Goal: Transaction & Acquisition: Purchase product/service

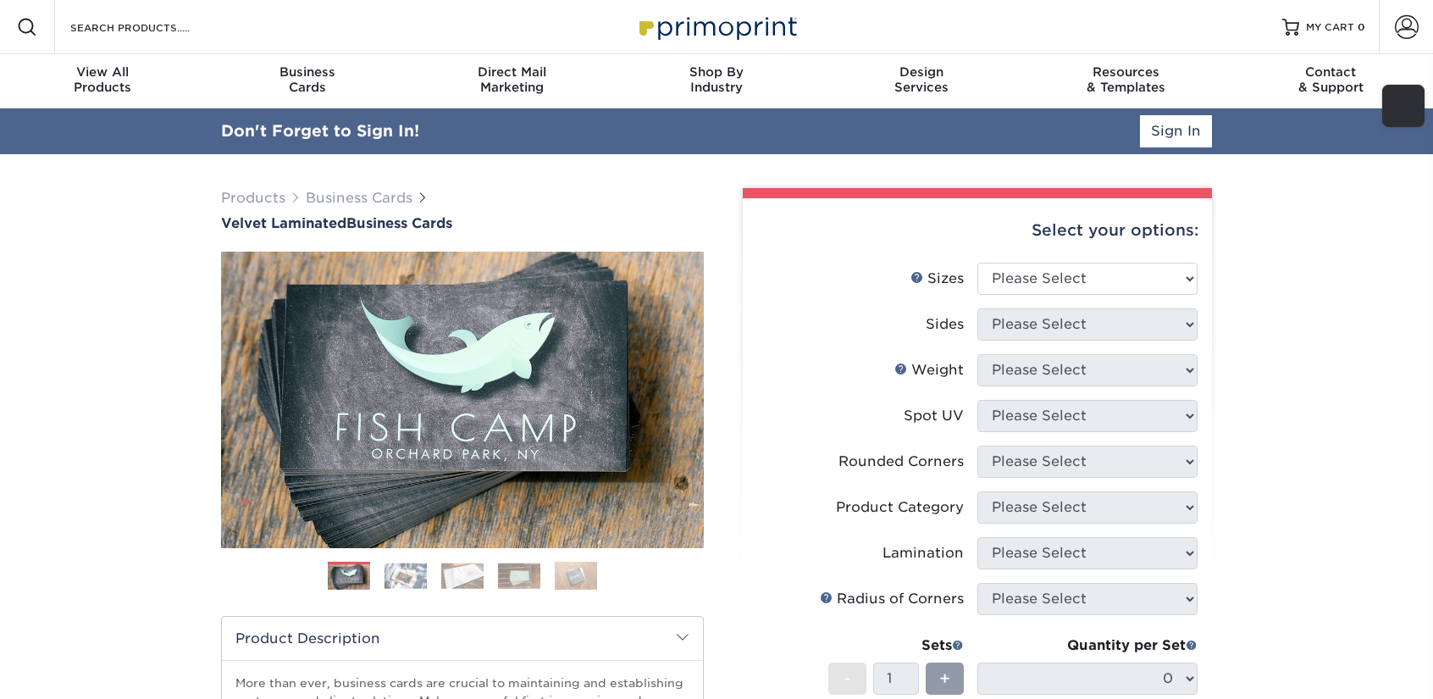
scroll to position [85, 0]
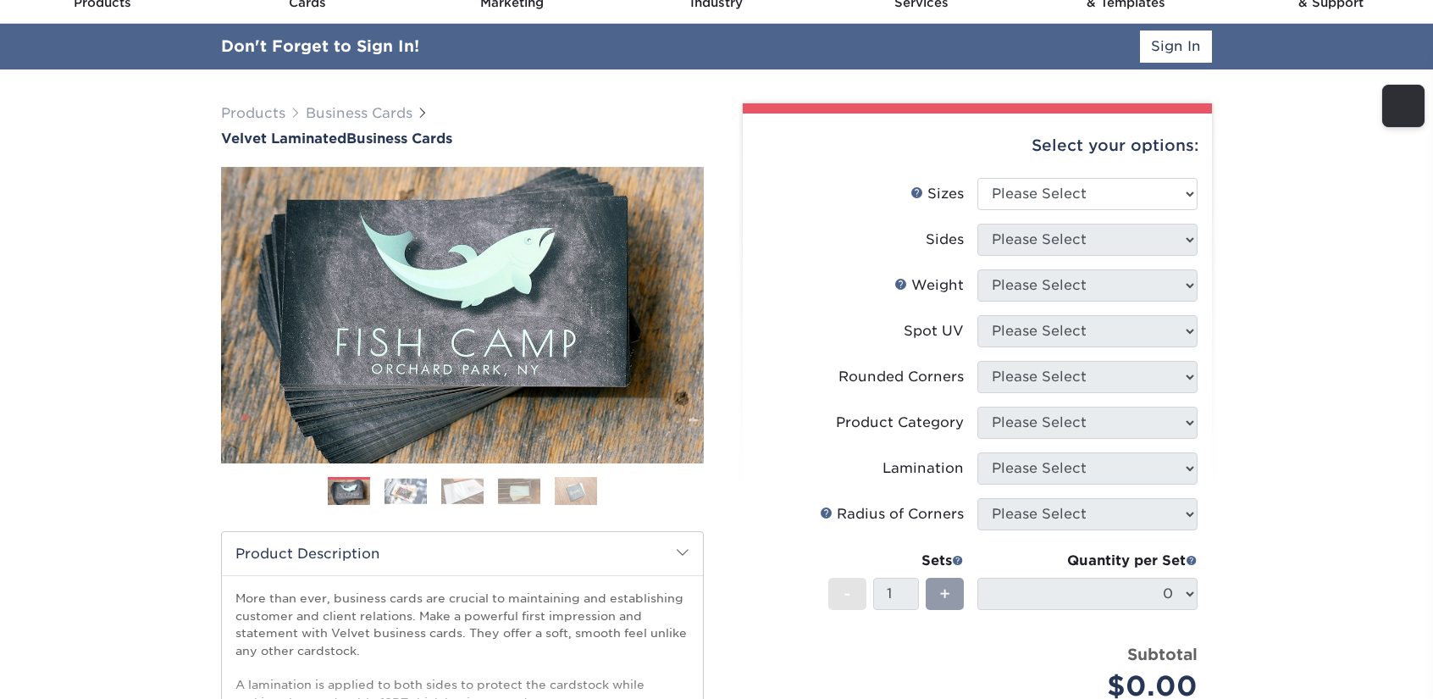
click at [1045, 176] on div "Select your options:" at bounding box center [977, 145] width 442 height 64
click at [1052, 191] on select "Please Select 1.5" x 3.5" - Mini 1.75" x 3.5" - Mini 2" x 2" - Square 2" x 3" -…" at bounding box center [1087, 194] width 220 height 32
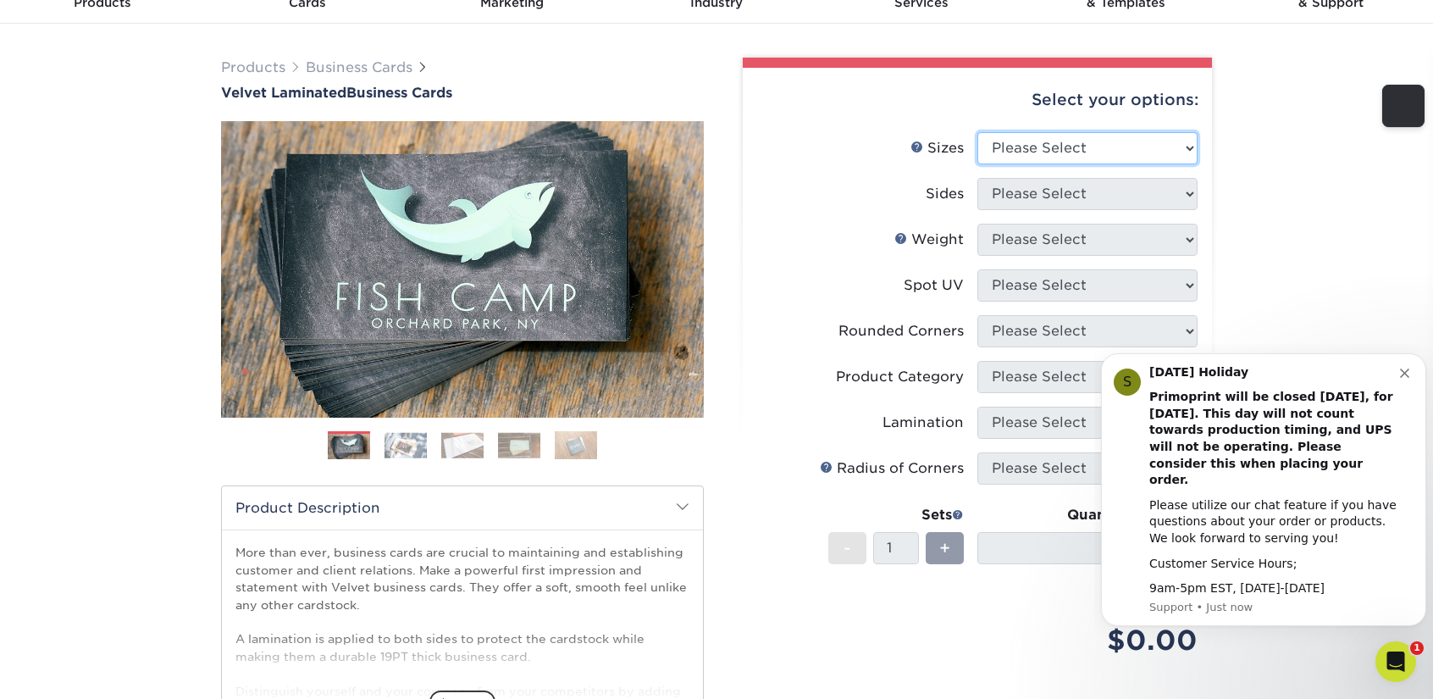
scroll to position [0, 0]
select select "2.00x3.50"
click at [977, 132] on select "Please Select 1.5" x 3.5" - Mini 1.75" x 3.5" - Mini 2" x 2" - Square 2" x 3" -…" at bounding box center [1087, 148] width 220 height 32
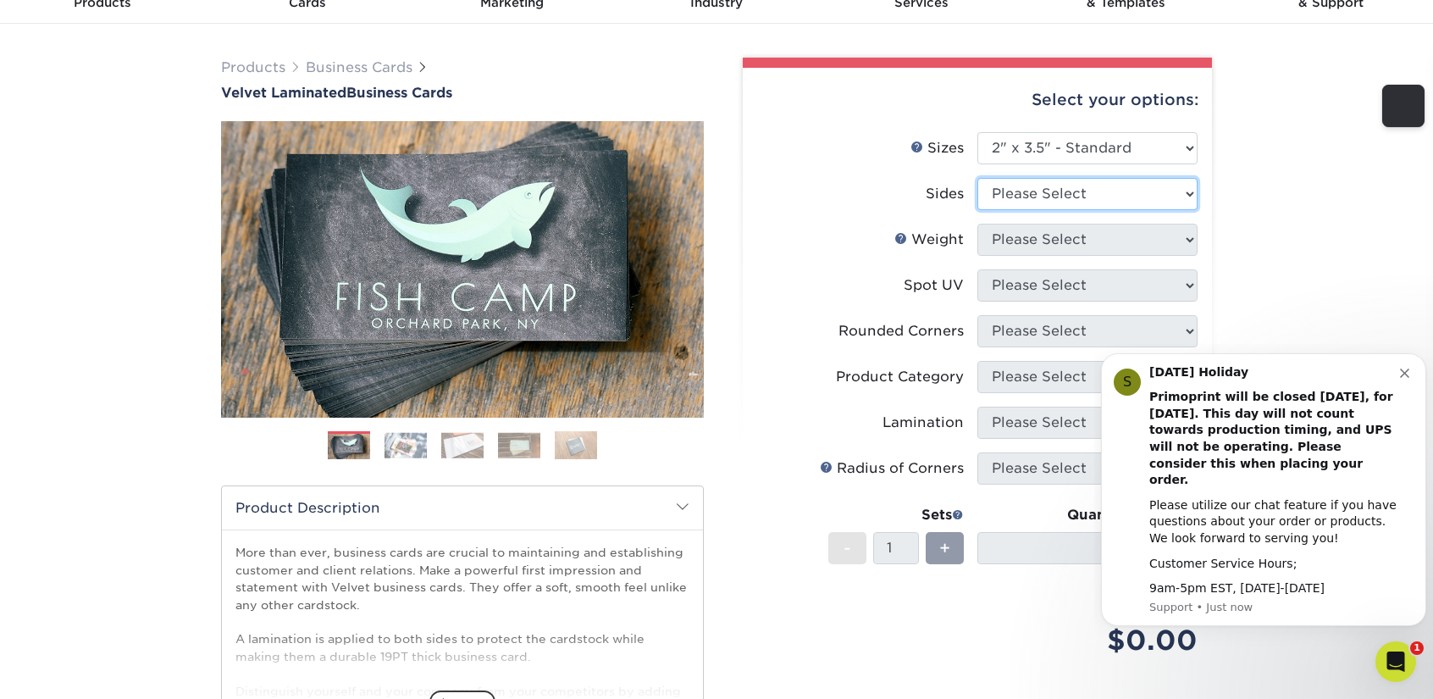
click at [1015, 182] on select "Please Select Print Both Sides Print Front Only" at bounding box center [1087, 194] width 220 height 32
click at [977, 178] on select "Please Select Print Both Sides Print Front Only" at bounding box center [1087, 194] width 220 height 32
click at [1406, 378] on icon "Dismiss notification" at bounding box center [1404, 372] width 9 height 9
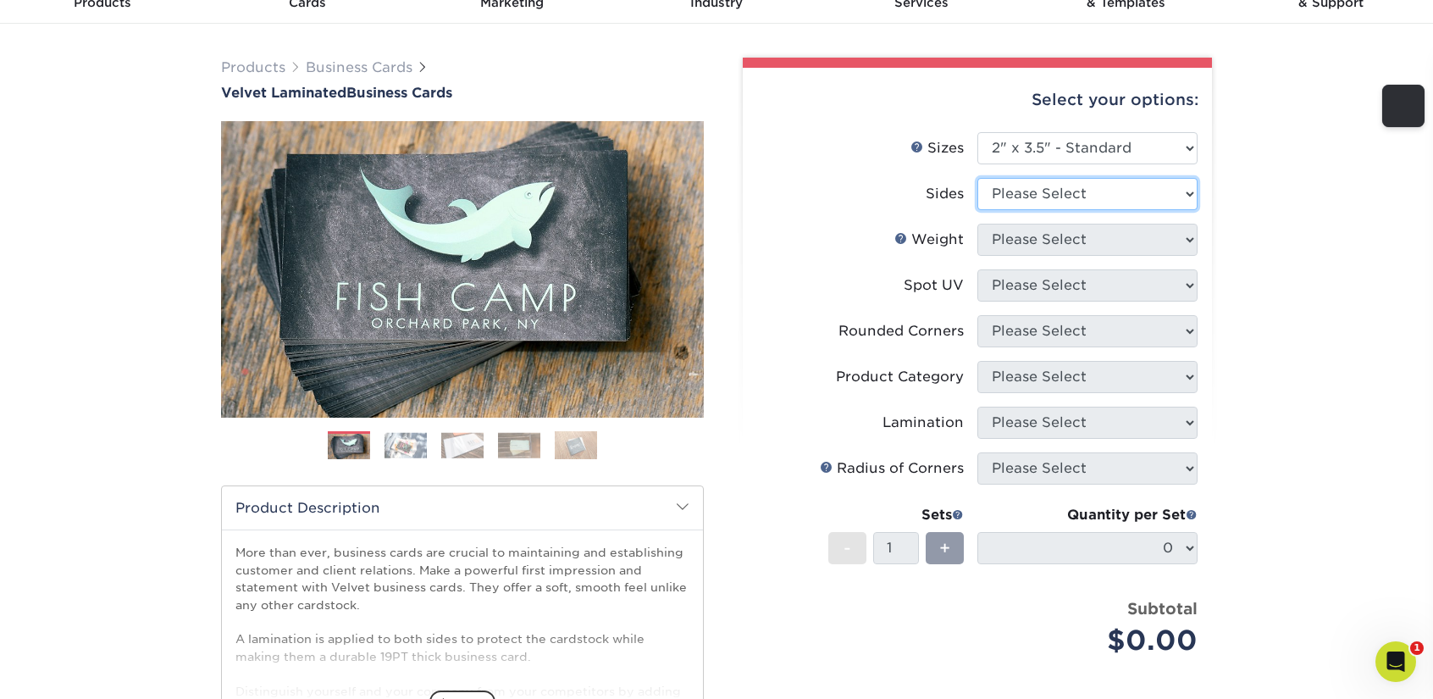
click at [1061, 188] on select "Please Select Print Both Sides Print Front Only" at bounding box center [1087, 194] width 220 height 32
click at [977, 178] on select "Please Select Print Both Sides Print Front Only" at bounding box center [1087, 194] width 220 height 32
click at [1060, 193] on select "Please Select Print Both Sides Print Front Only" at bounding box center [1087, 194] width 220 height 32
select select "13abbda7-1d64-4f25-8bb2-c179b224825d"
click at [977, 178] on select "Please Select Print Both Sides Print Front Only" at bounding box center [1087, 194] width 220 height 32
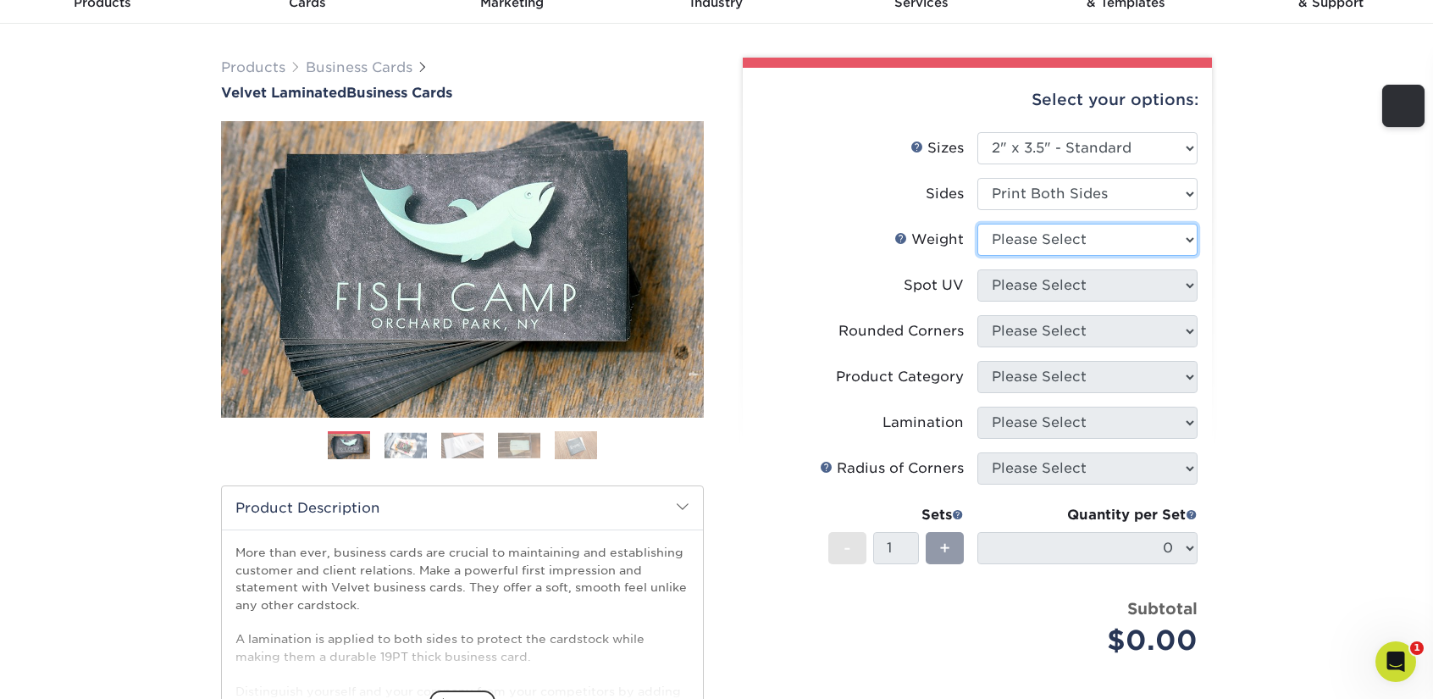
click at [1063, 241] on select "Please Select 16PT" at bounding box center [1087, 240] width 220 height 32
select select "16PT"
click at [977, 224] on select "Please Select 16PT" at bounding box center [1087, 240] width 220 height 32
click at [1059, 287] on select "Please Select No Spot UV Front and Back (Both Sides) Front Only Back Only" at bounding box center [1087, 285] width 220 height 32
select select "0"
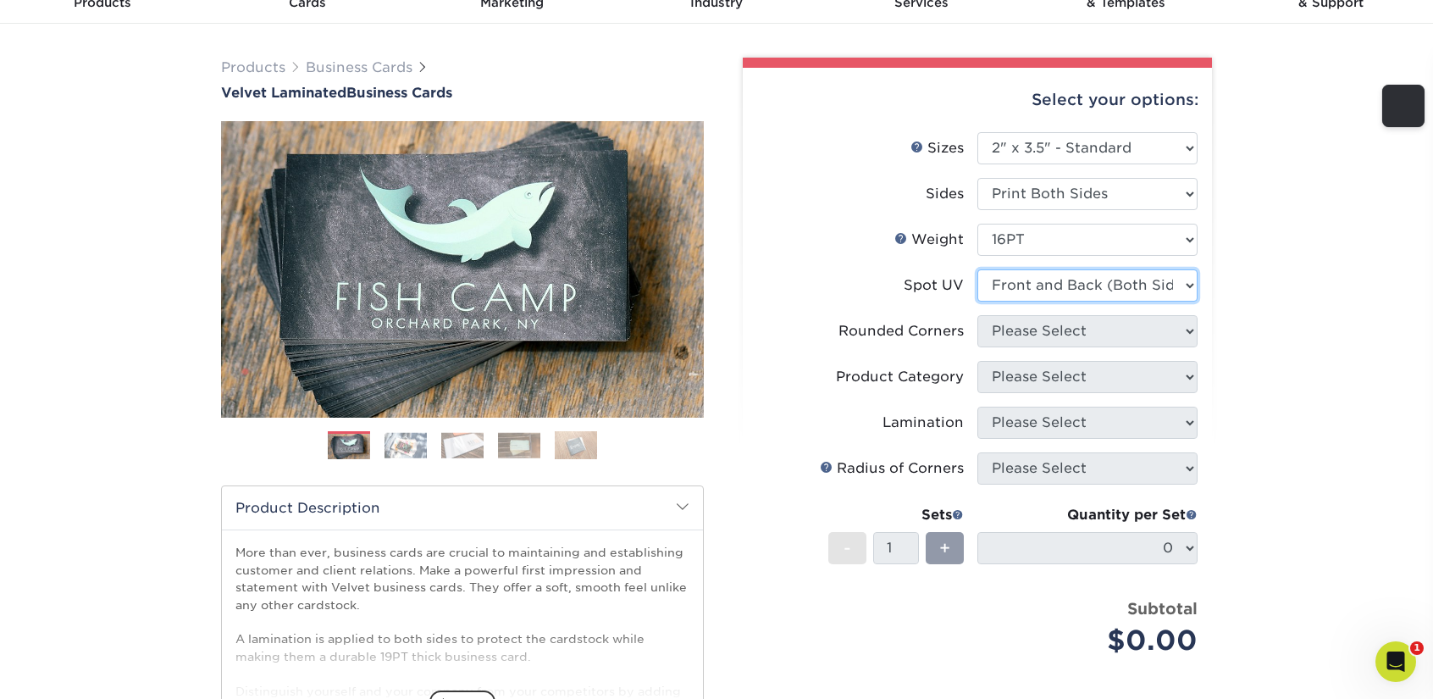
click at [977, 269] on select "Please Select No Spot UV Front and Back (Both Sides) Front Only Back Only" at bounding box center [1087, 285] width 220 height 32
click at [1021, 329] on select "Please Select Yes - Round 2 Corners Yes - Round 4 Corners No" at bounding box center [1087, 331] width 220 height 32
select select "7672df9e-0e0a-464d-8e1f-920c575e4da3"
click at [977, 315] on select "Please Select Yes - Round 2 Corners Yes - Round 4 Corners No" at bounding box center [1087, 331] width 220 height 32
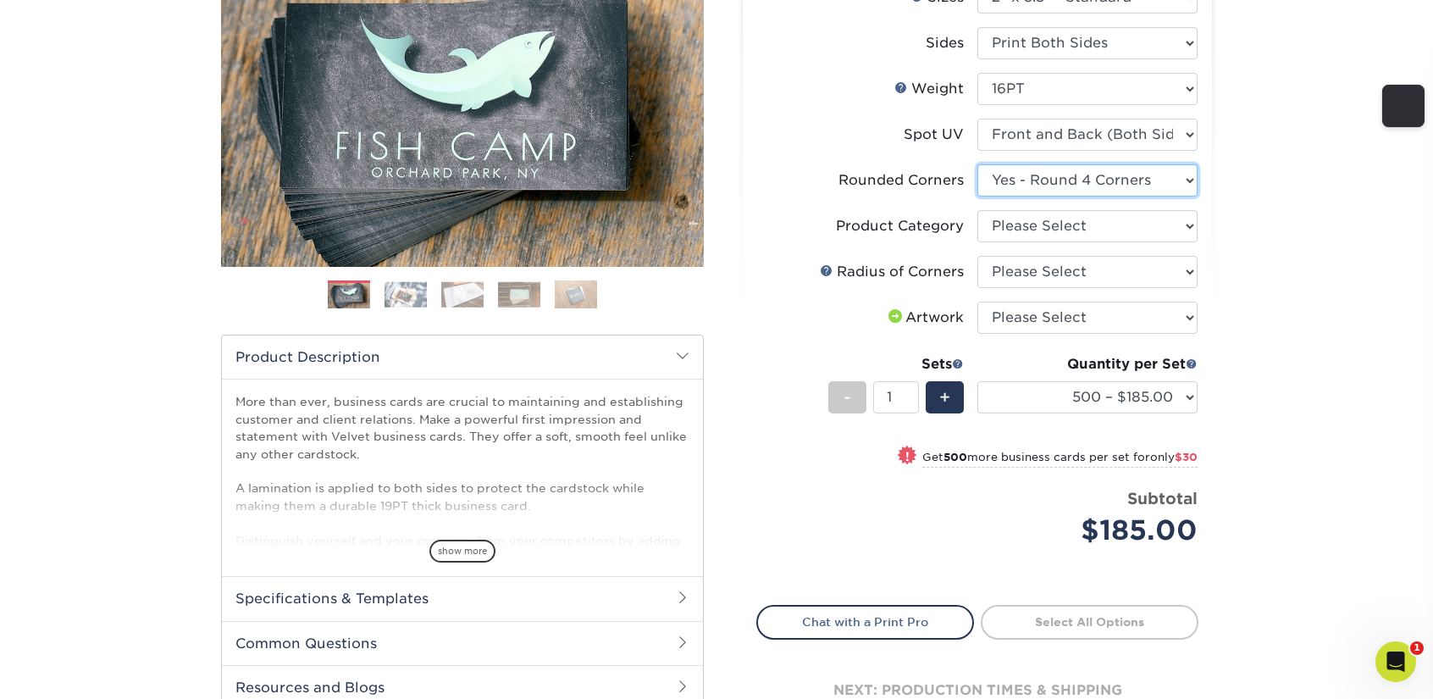
scroll to position [254, 0]
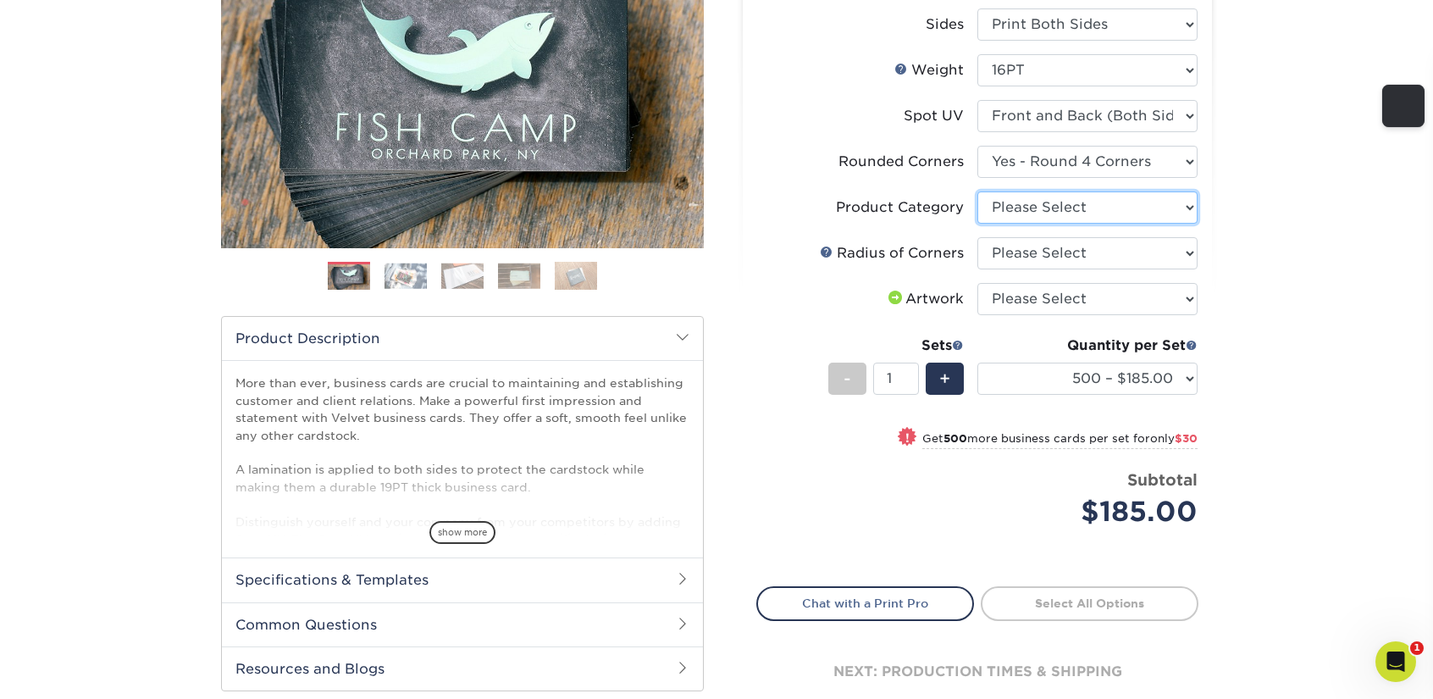
click at [1020, 214] on select "Please Select Business Cards" at bounding box center [1087, 207] width 220 height 32
select select "3b5148f1-0588-4f88-a218-97bcfdce65c1"
click at [977, 191] on select "Please Select Business Cards" at bounding box center [1087, 207] width 220 height 32
click at [1022, 252] on select "Please Select Rounded 1/8" Rounded 1/4"" at bounding box center [1087, 253] width 220 height 32
select select "479fbfe7-6a0c-4895-8c9a-81739b7486c9"
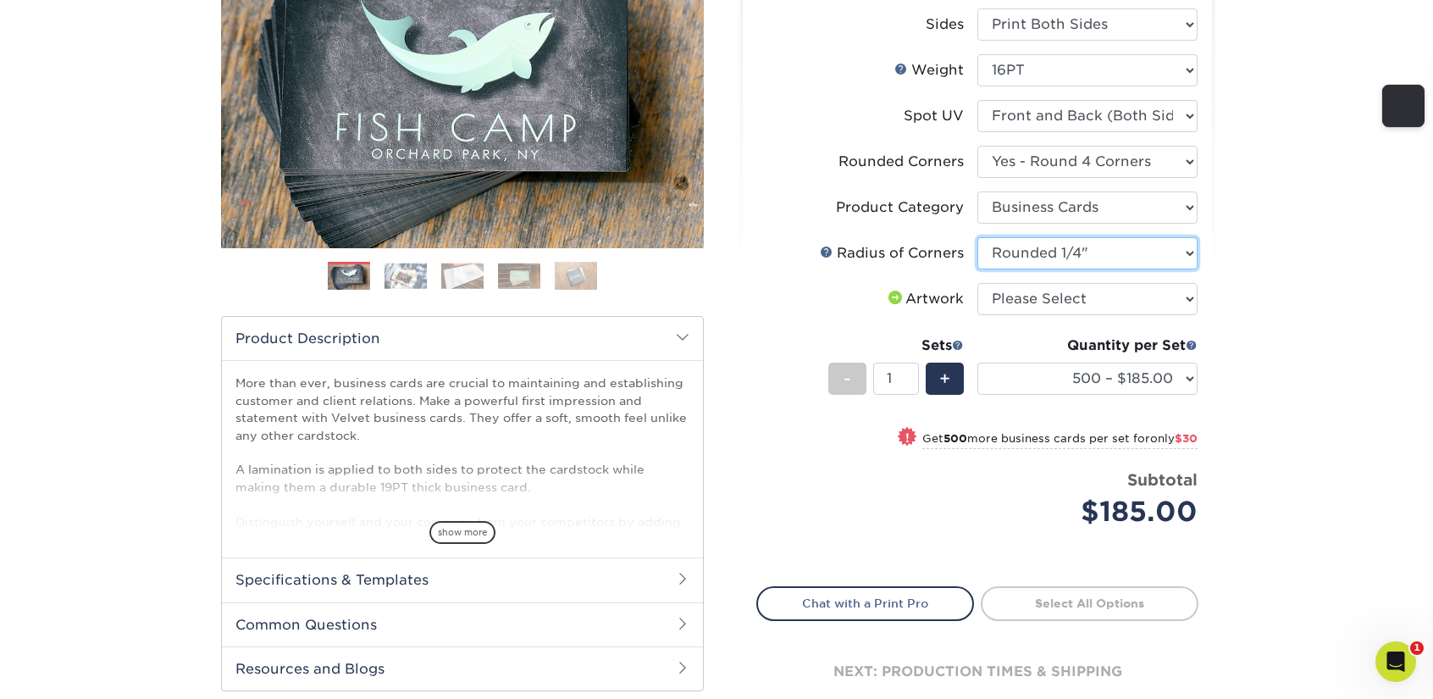
click at [977, 237] on select "Please Select Rounded 1/8" Rounded 1/4"" at bounding box center [1087, 253] width 220 height 32
click at [1024, 304] on select "Please Select I will upload files I need a design - $100" at bounding box center [1087, 299] width 220 height 32
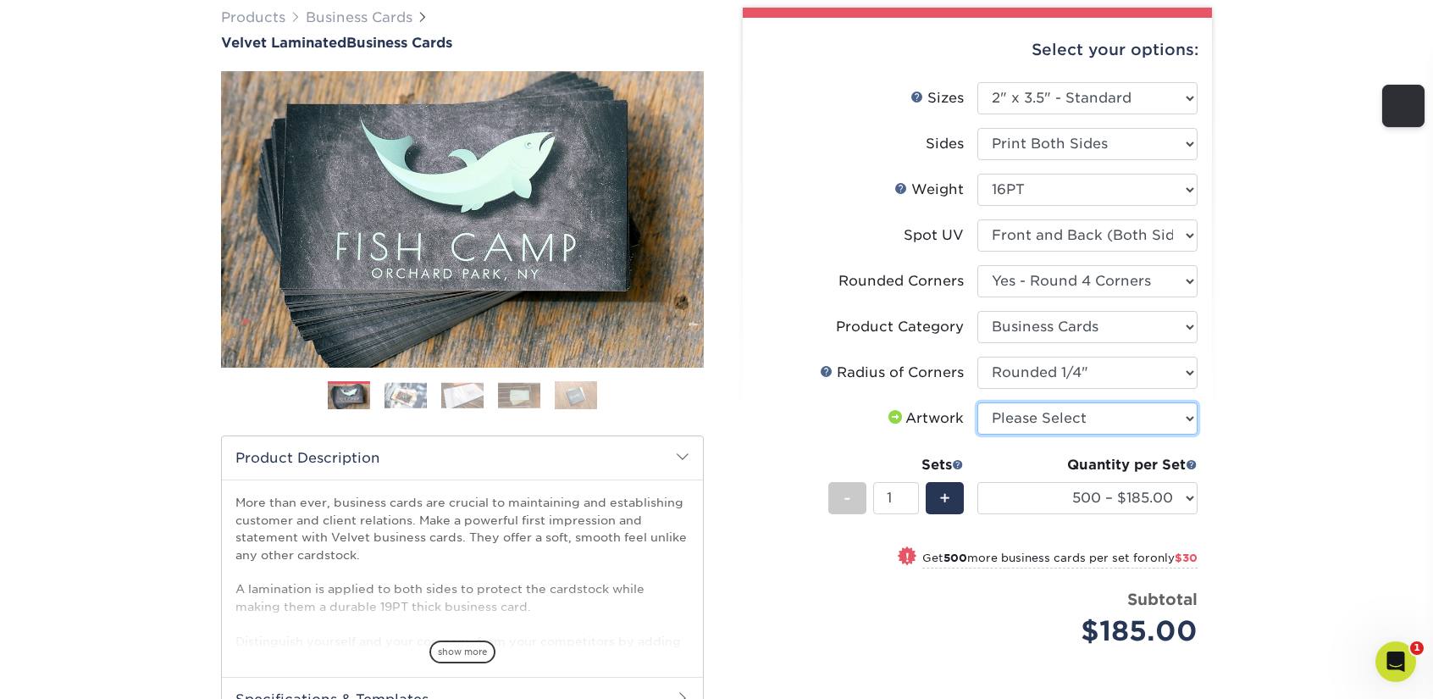
scroll to position [0, 0]
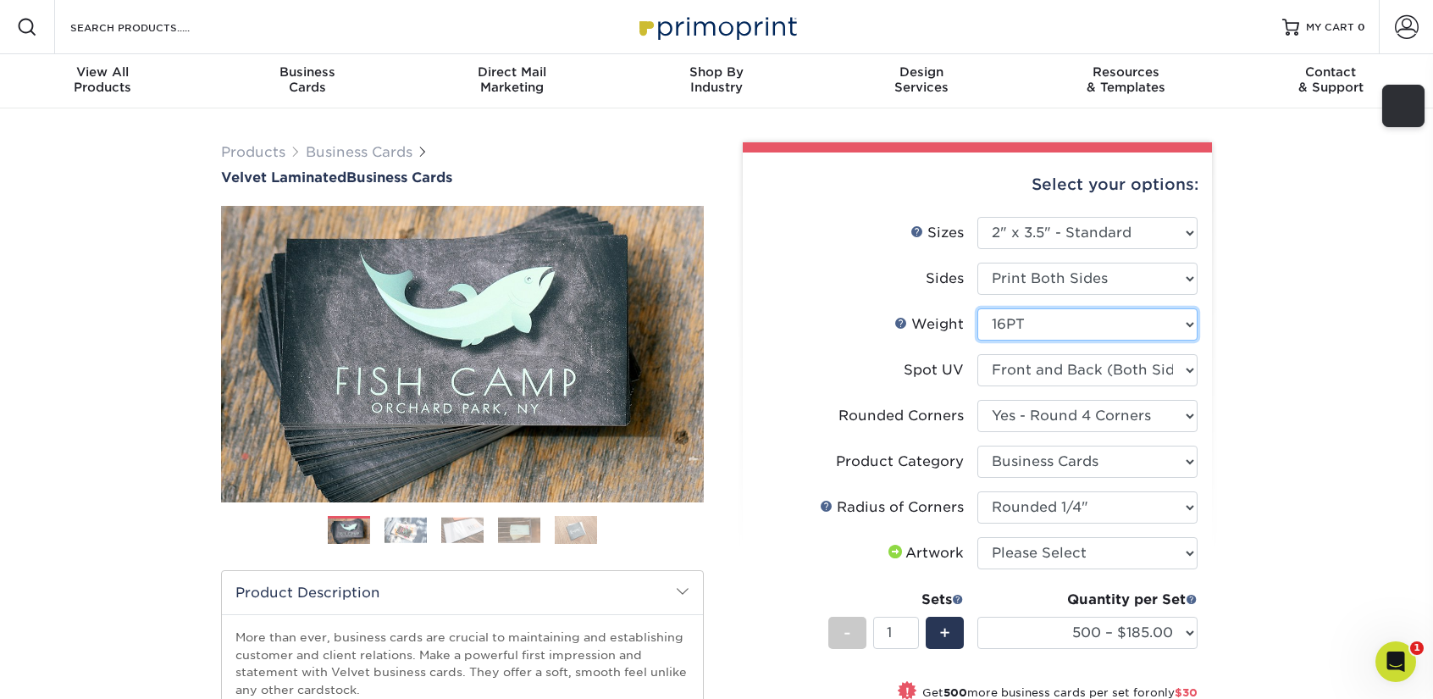
click at [1008, 329] on select "Please Select 16PT" at bounding box center [1087, 324] width 220 height 32
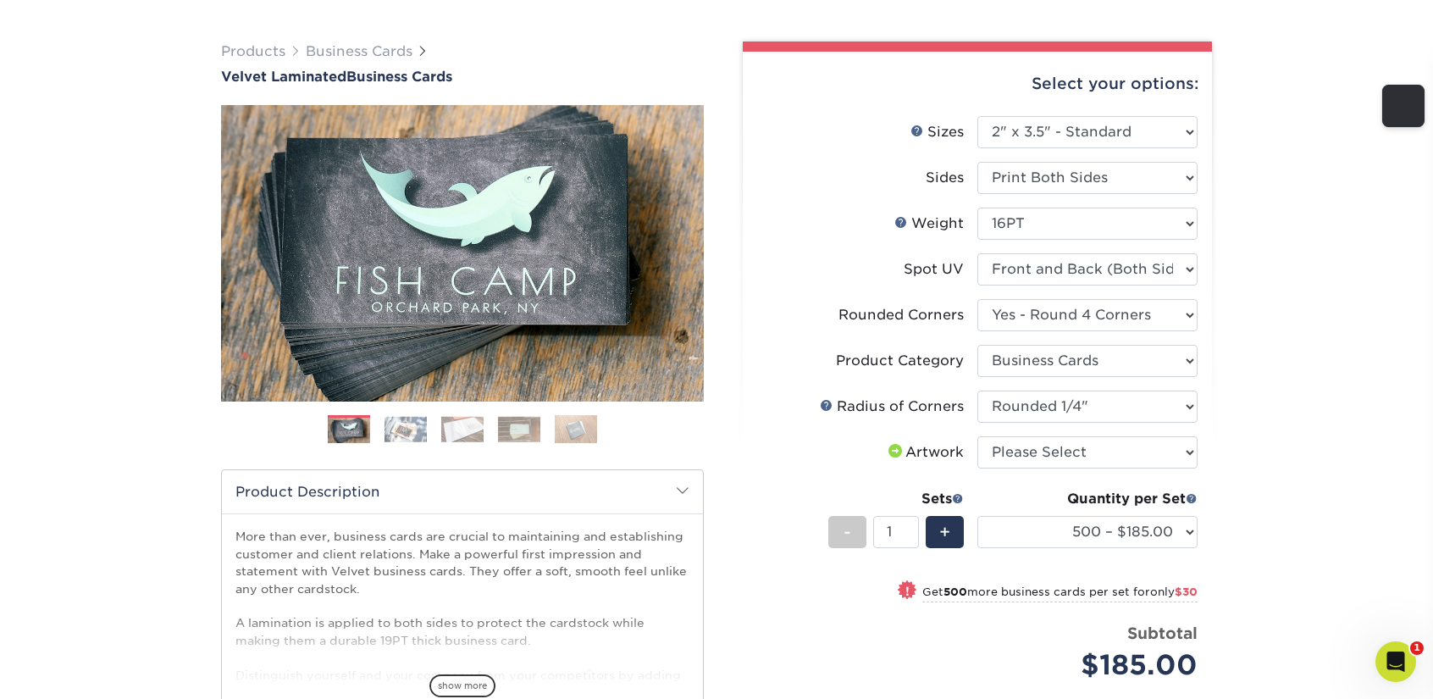
scroll to position [169, 0]
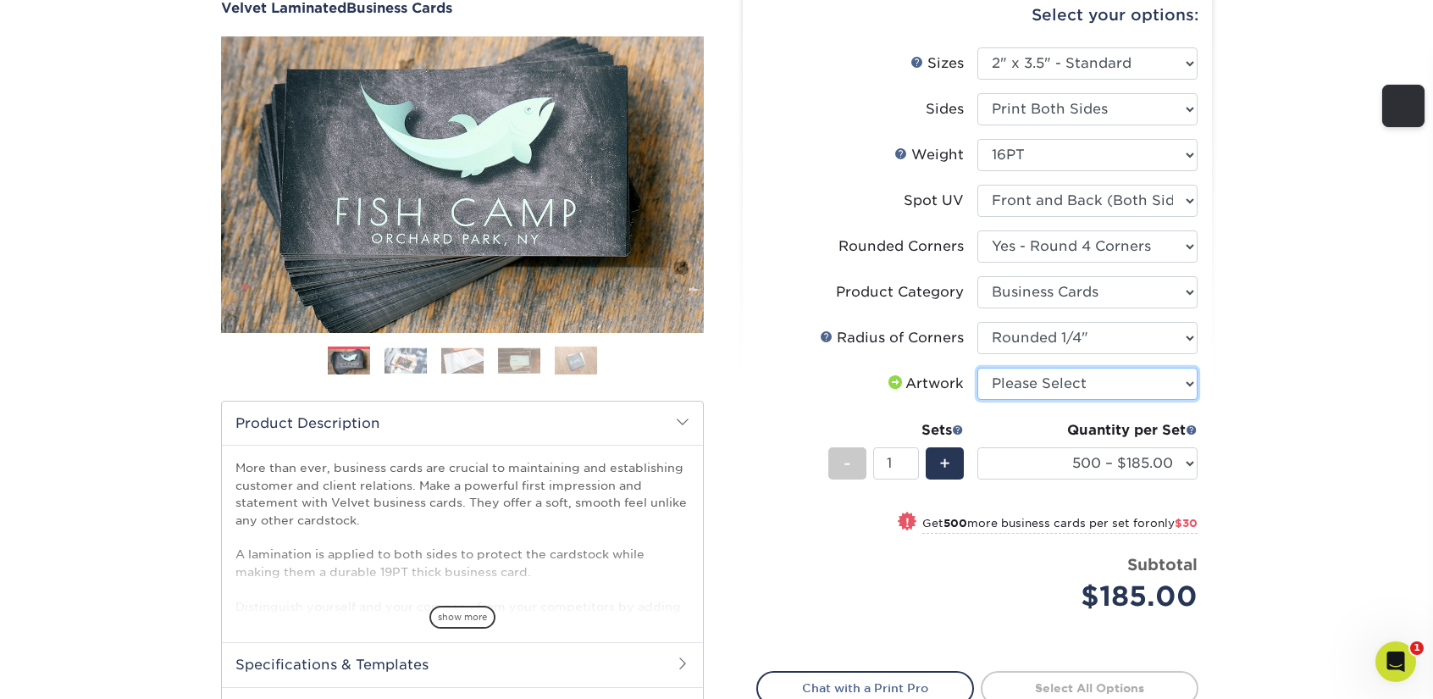
click at [1063, 384] on select "Please Select I will upload files I need a design - $100" at bounding box center [1087, 383] width 220 height 32
select select "upload"
click at [977, 367] on select "Please Select I will upload files I need a design - $100" at bounding box center [1087, 383] width 220 height 32
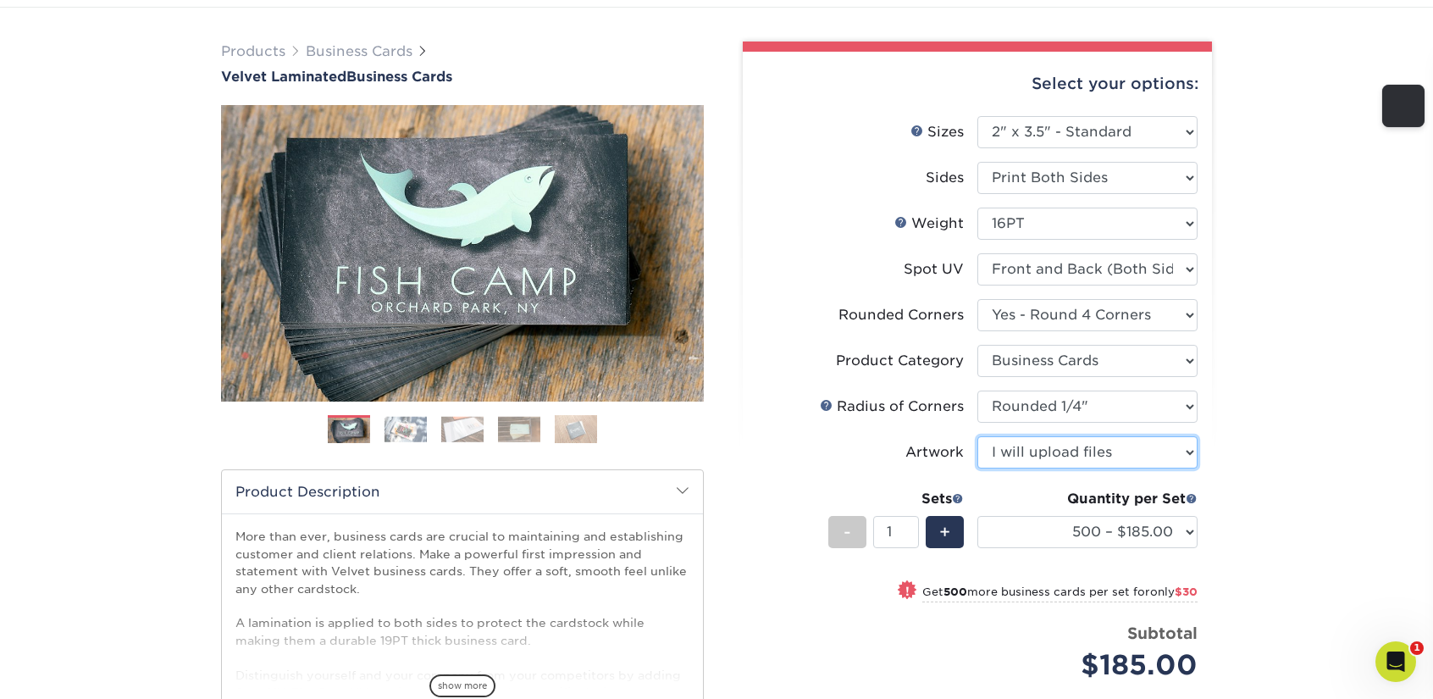
scroll to position [85, 0]
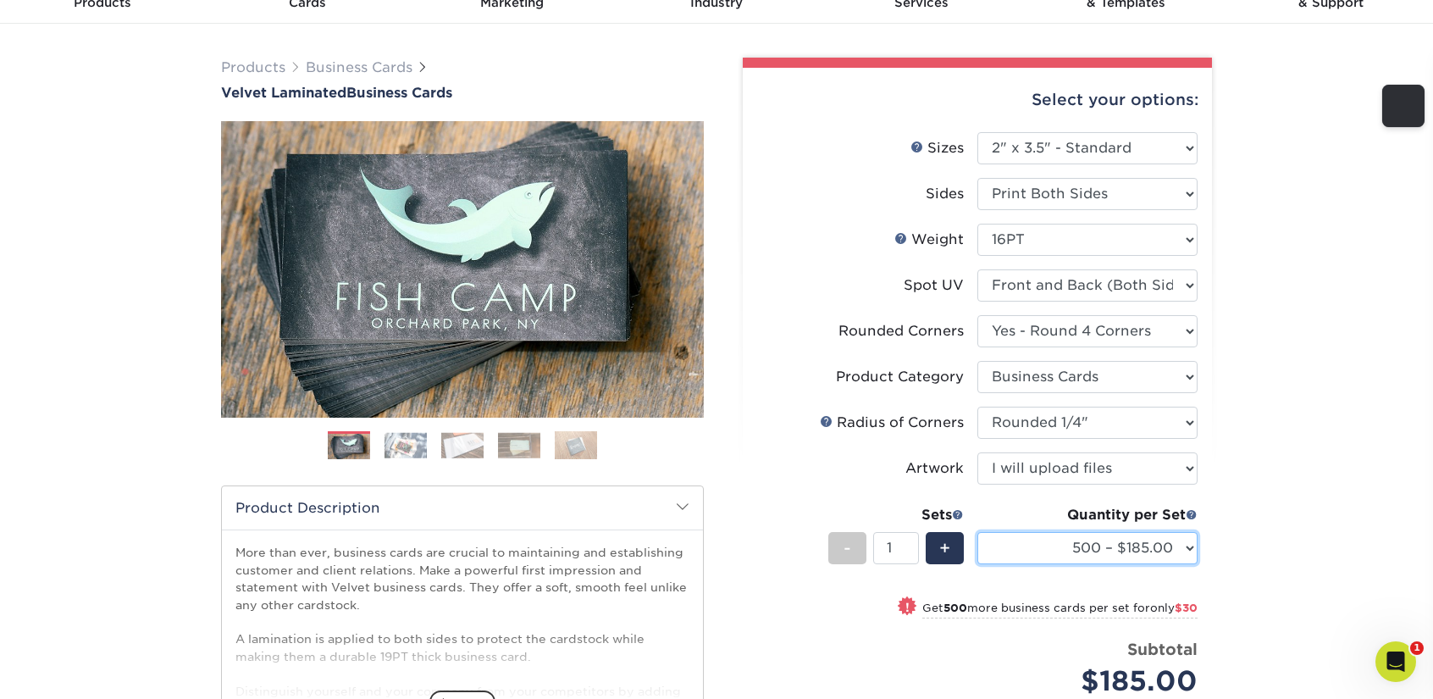
click at [1053, 539] on select "500 – $185.00 1000 – $215.00 2500 – $518.00 5000 – $869.00 10000 – $1557.00" at bounding box center [1087, 548] width 220 height 32
click at [1127, 549] on select "500 – $185.00 1000 – $215.00 2500 – $518.00 5000 – $869.00 10000 – $1557.00" at bounding box center [1087, 548] width 220 height 32
click at [1043, 289] on select "Please Select No Spot UV Front and Back (Both Sides) Front Only Back Only" at bounding box center [1087, 285] width 220 height 32
click at [1402, 289] on div "Products Business Cards Velvet Laminated Business Cards Previous Next" at bounding box center [716, 488] width 1433 height 929
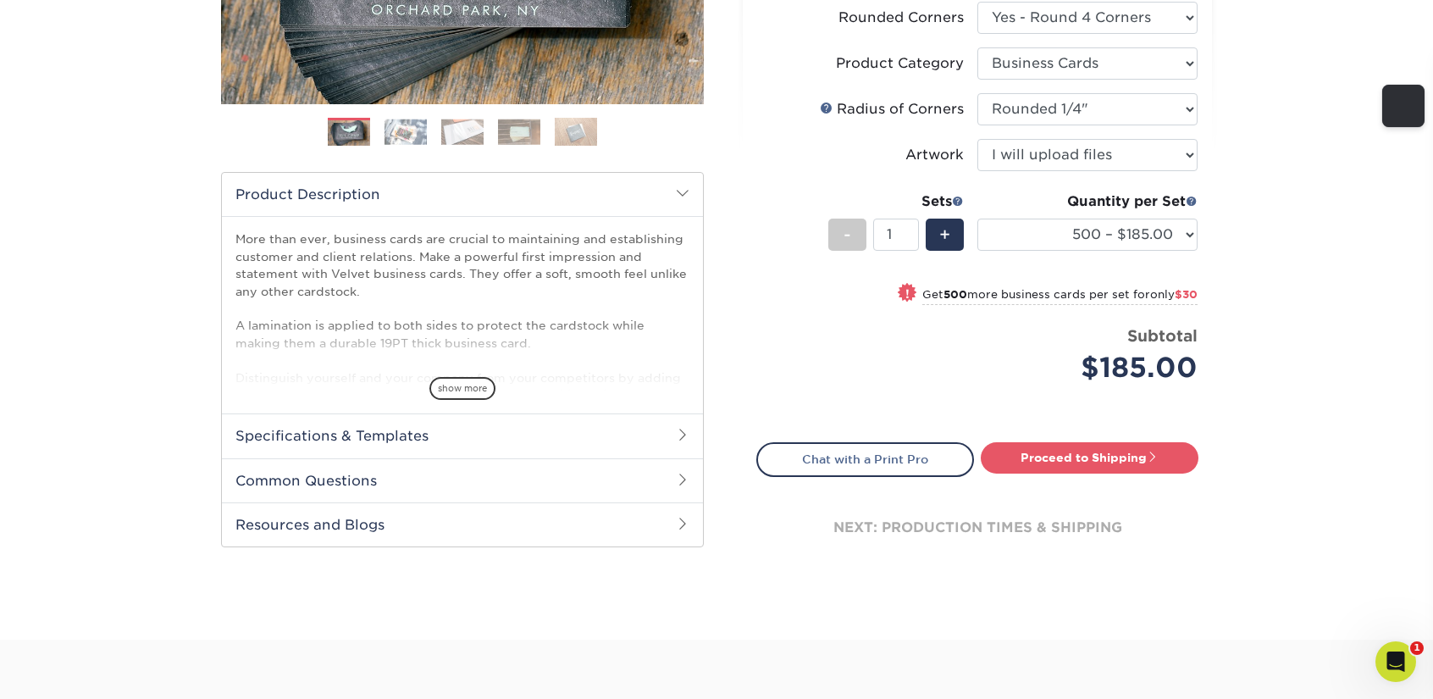
scroll to position [423, 0]
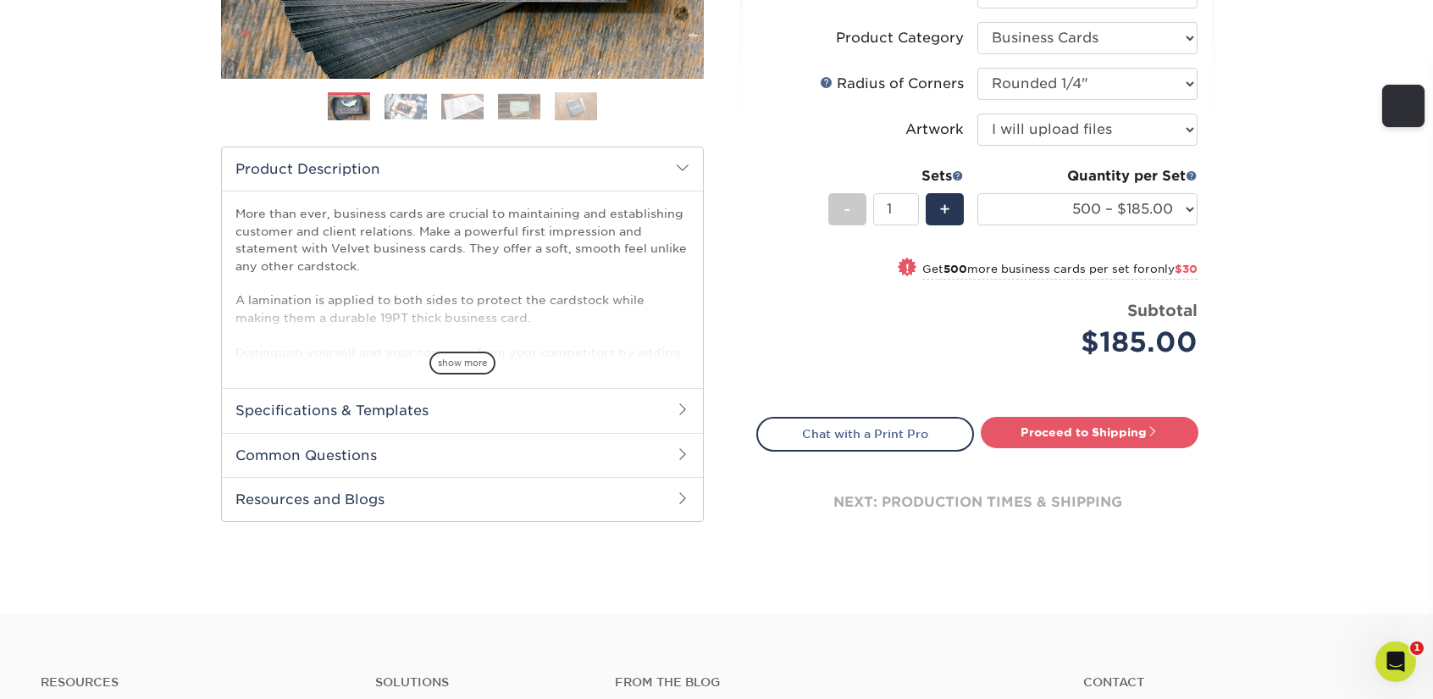
click at [445, 404] on h2 "Specifications & Templates" at bounding box center [462, 410] width 481 height 44
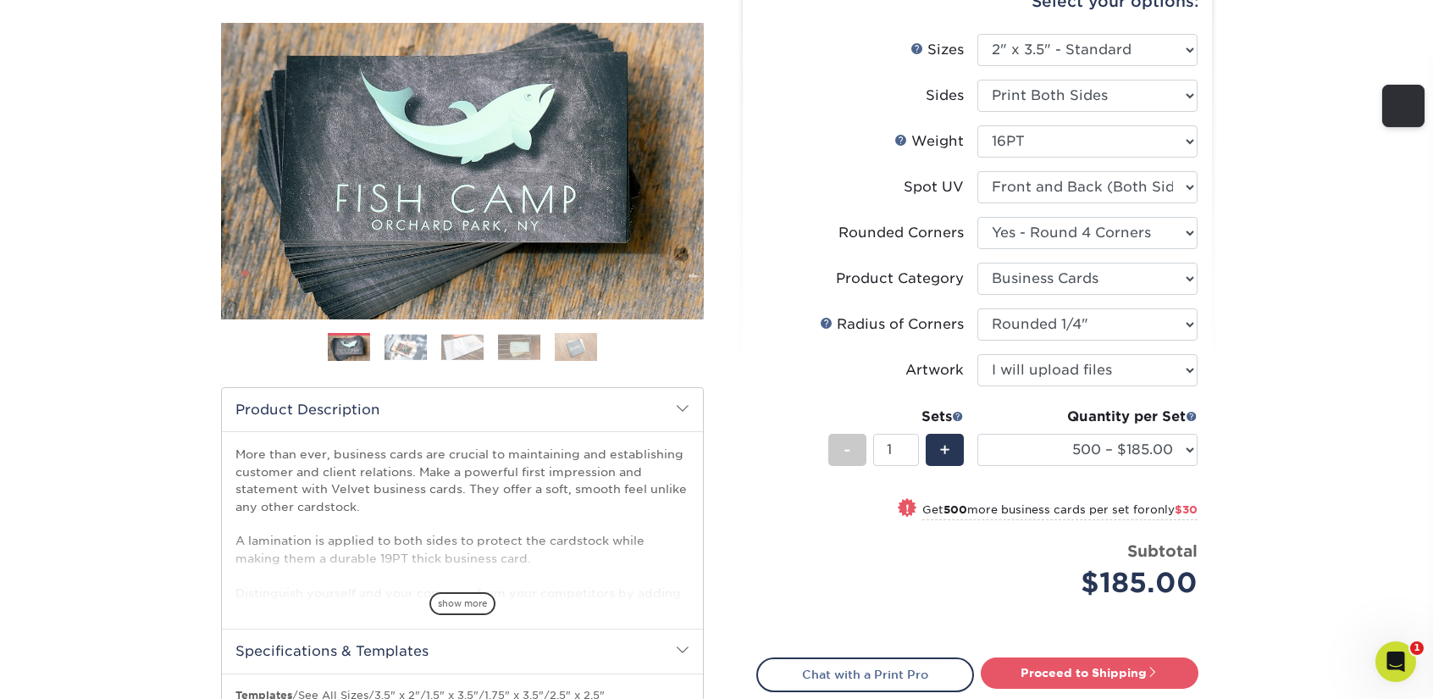
scroll to position [85, 0]
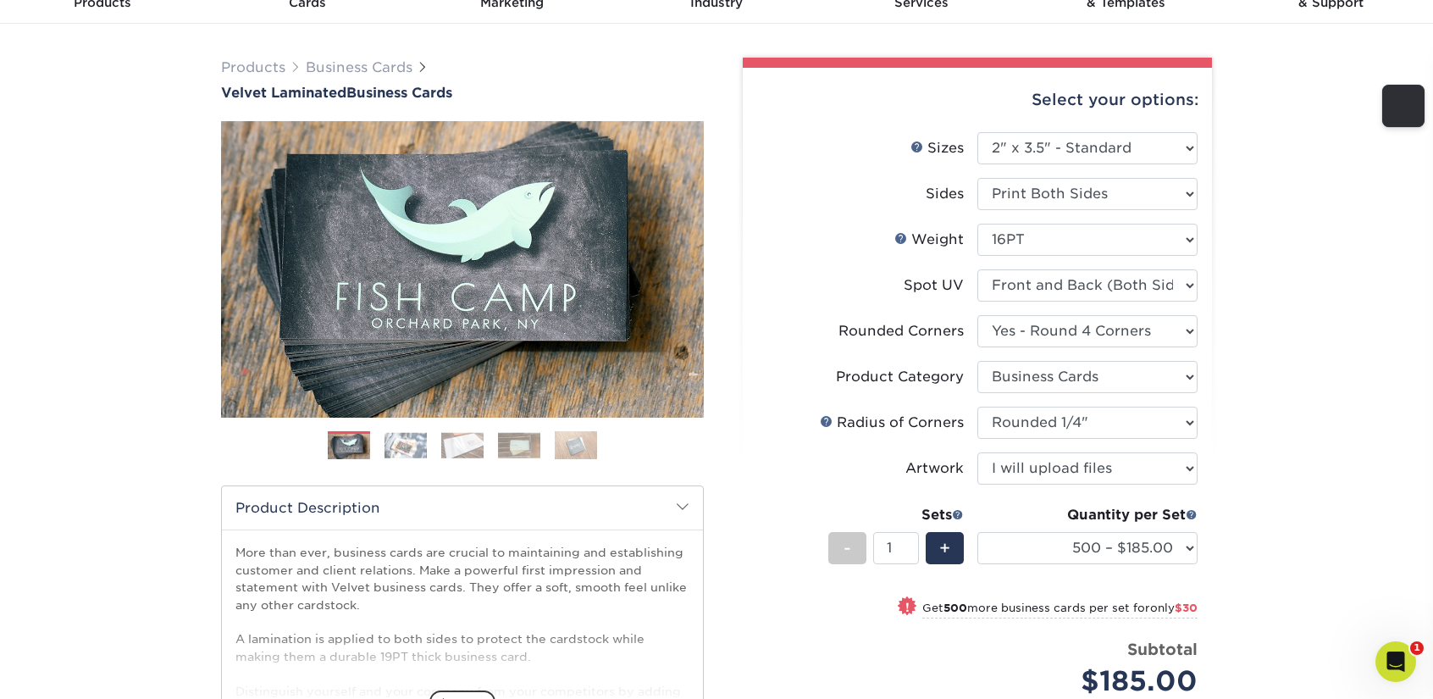
click at [391, 461] on ol at bounding box center [462, 451] width 483 height 41
click at [398, 451] on img at bounding box center [405, 445] width 42 height 26
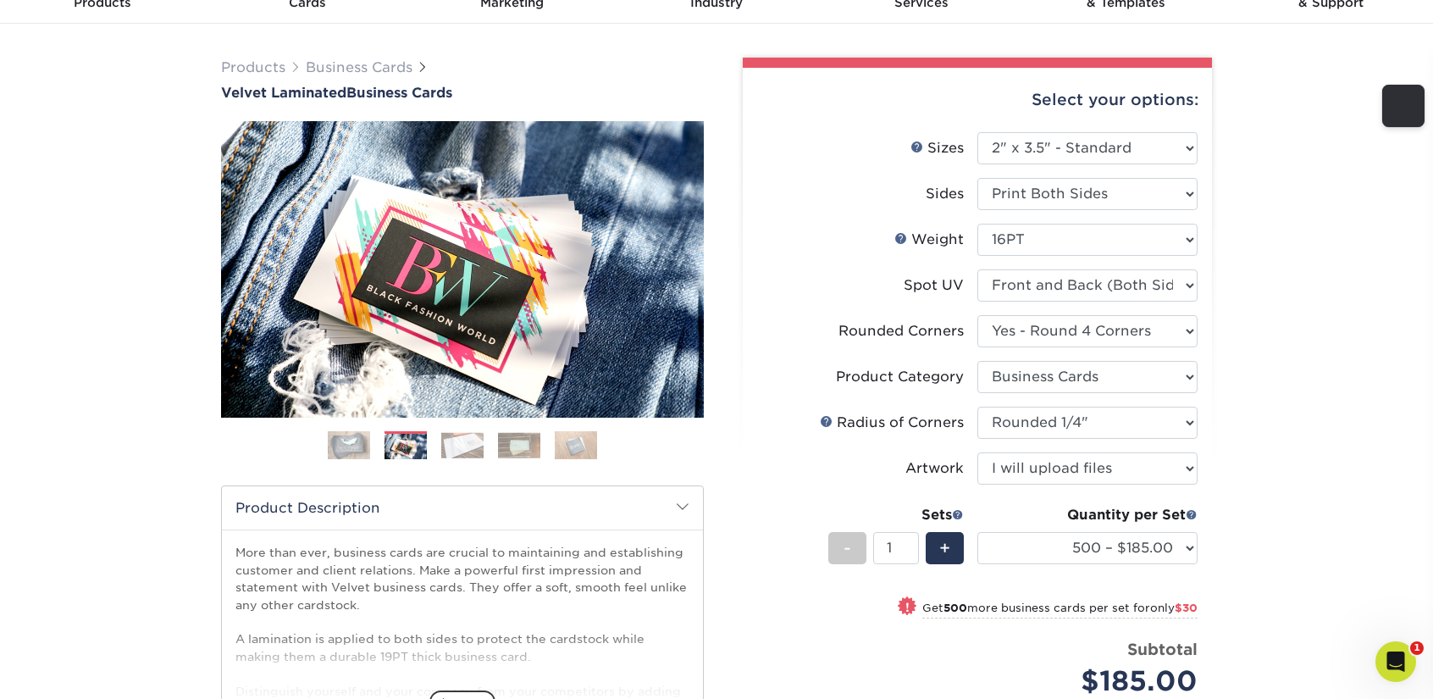
click at [493, 445] on ol at bounding box center [462, 451] width 483 height 41
click at [462, 451] on img at bounding box center [462, 445] width 42 height 26
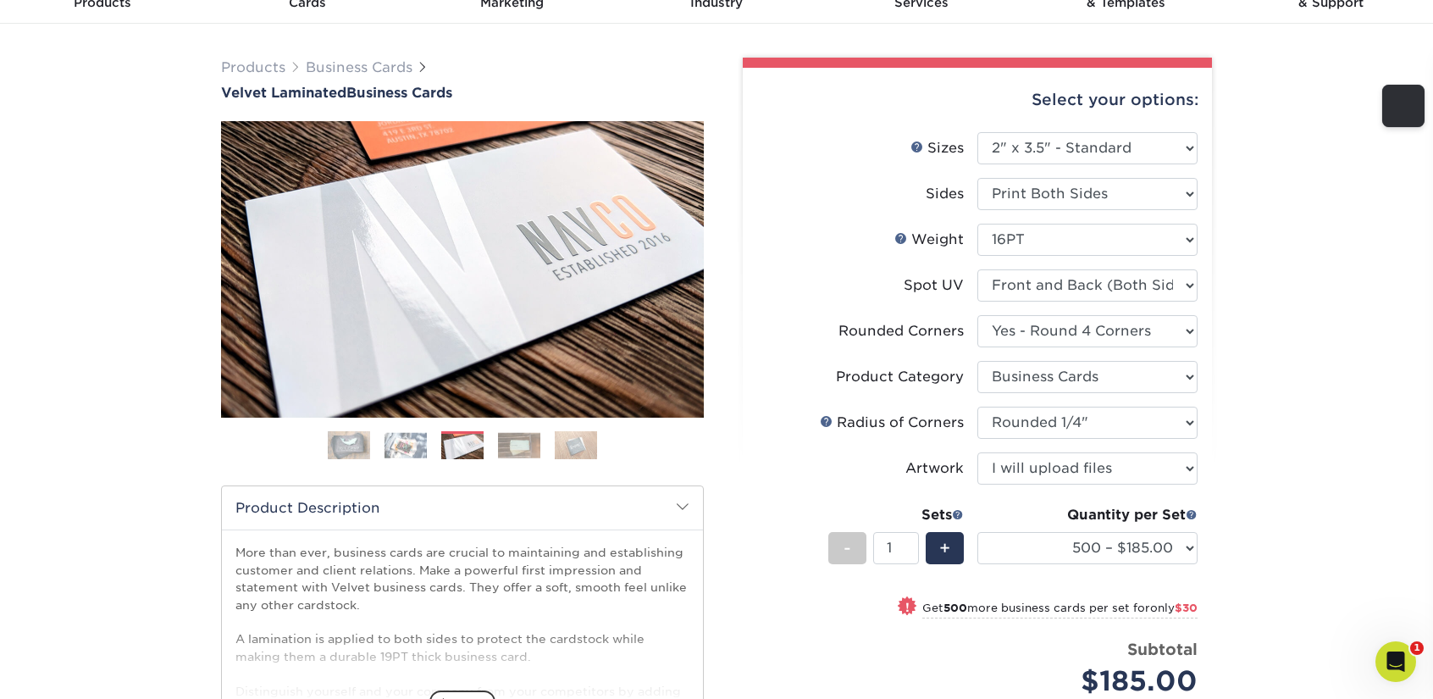
click at [524, 444] on img at bounding box center [519, 445] width 42 height 26
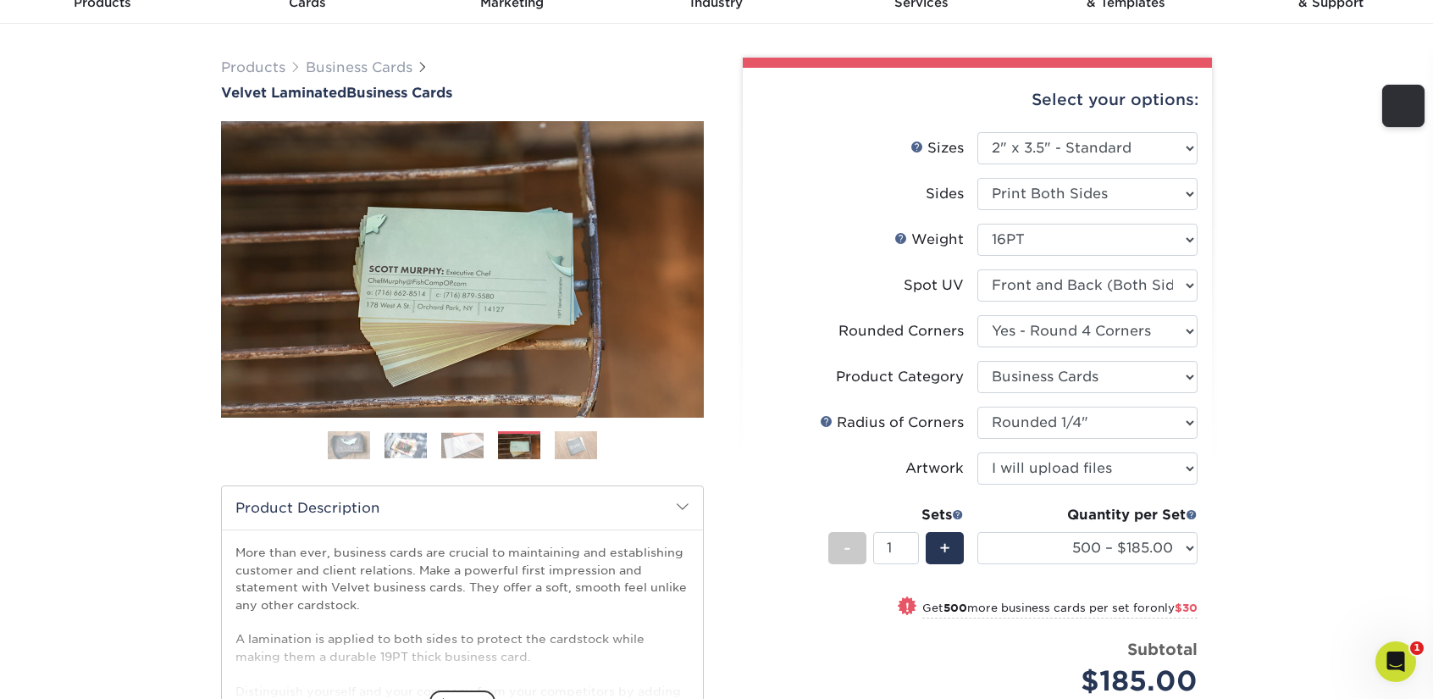
click at [566, 443] on img at bounding box center [576, 445] width 42 height 30
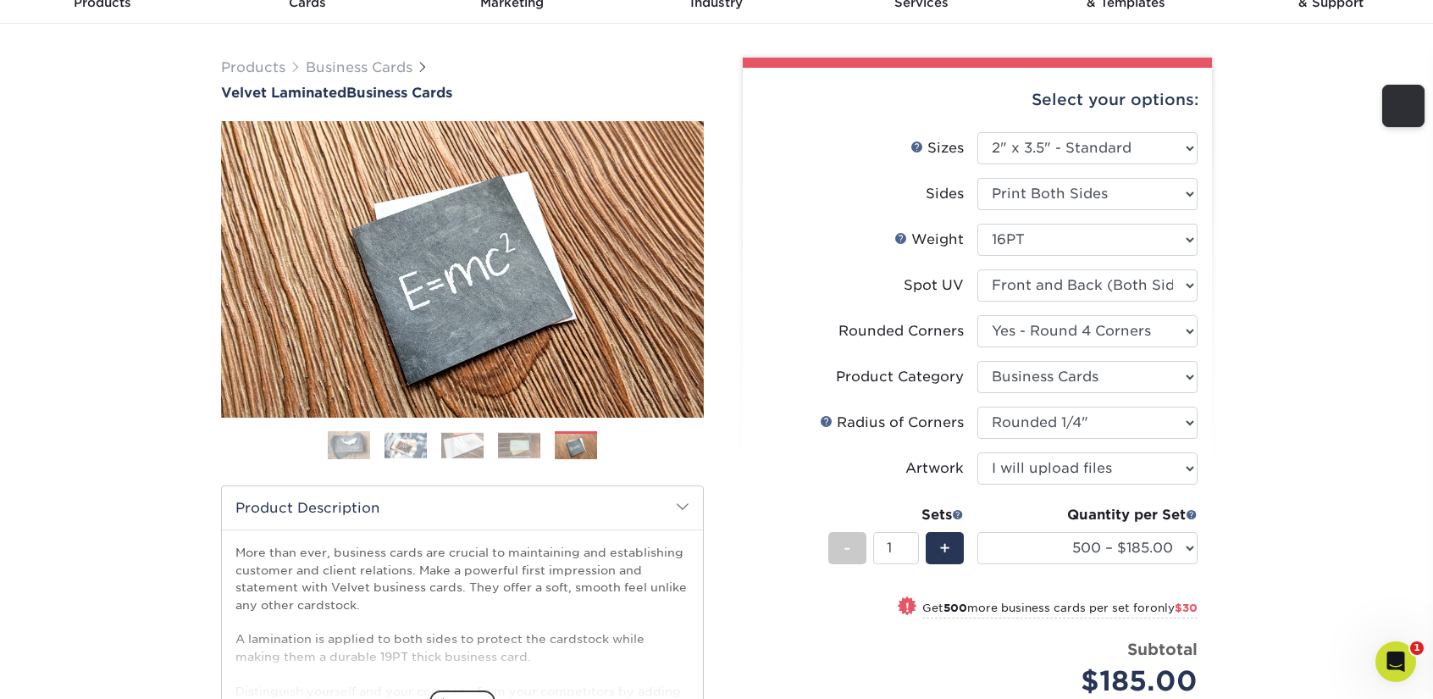
click at [515, 443] on img at bounding box center [519, 445] width 42 height 26
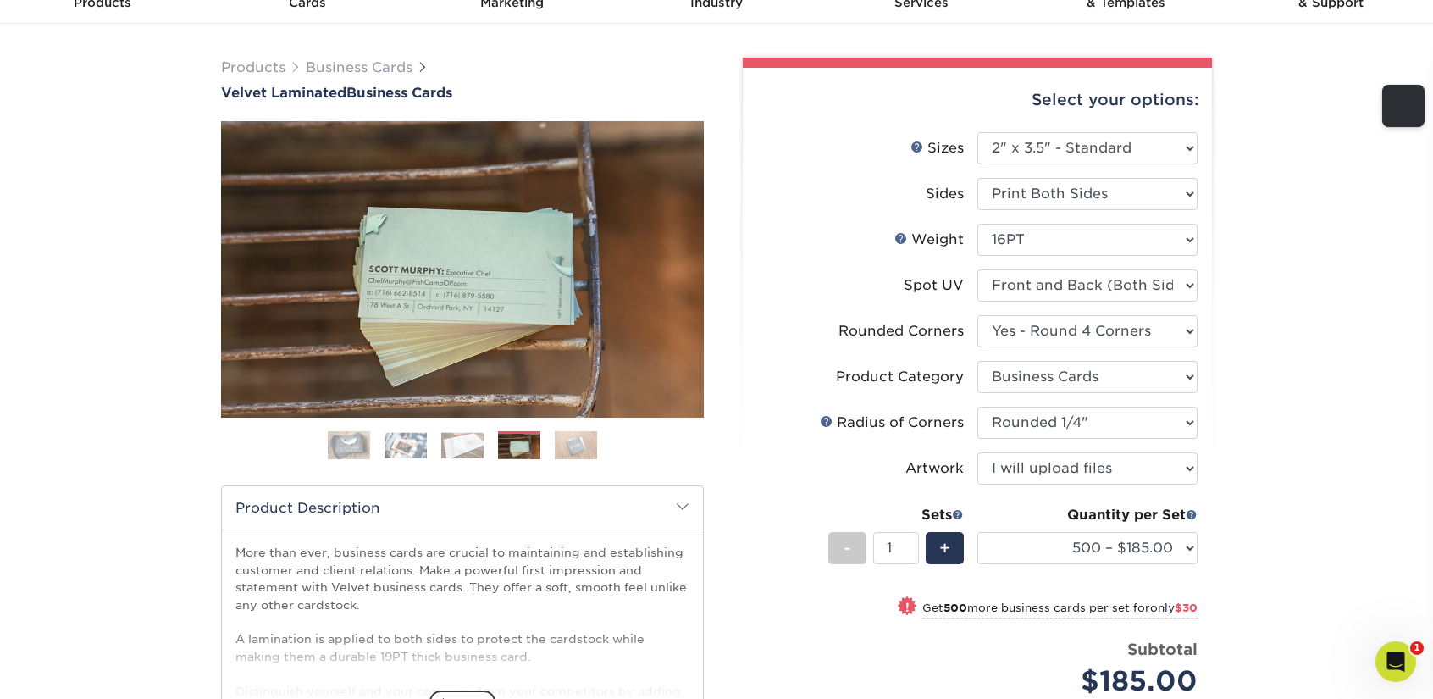
click at [433, 445] on ol at bounding box center [462, 451] width 483 height 41
click at [399, 450] on img at bounding box center [405, 445] width 42 height 26
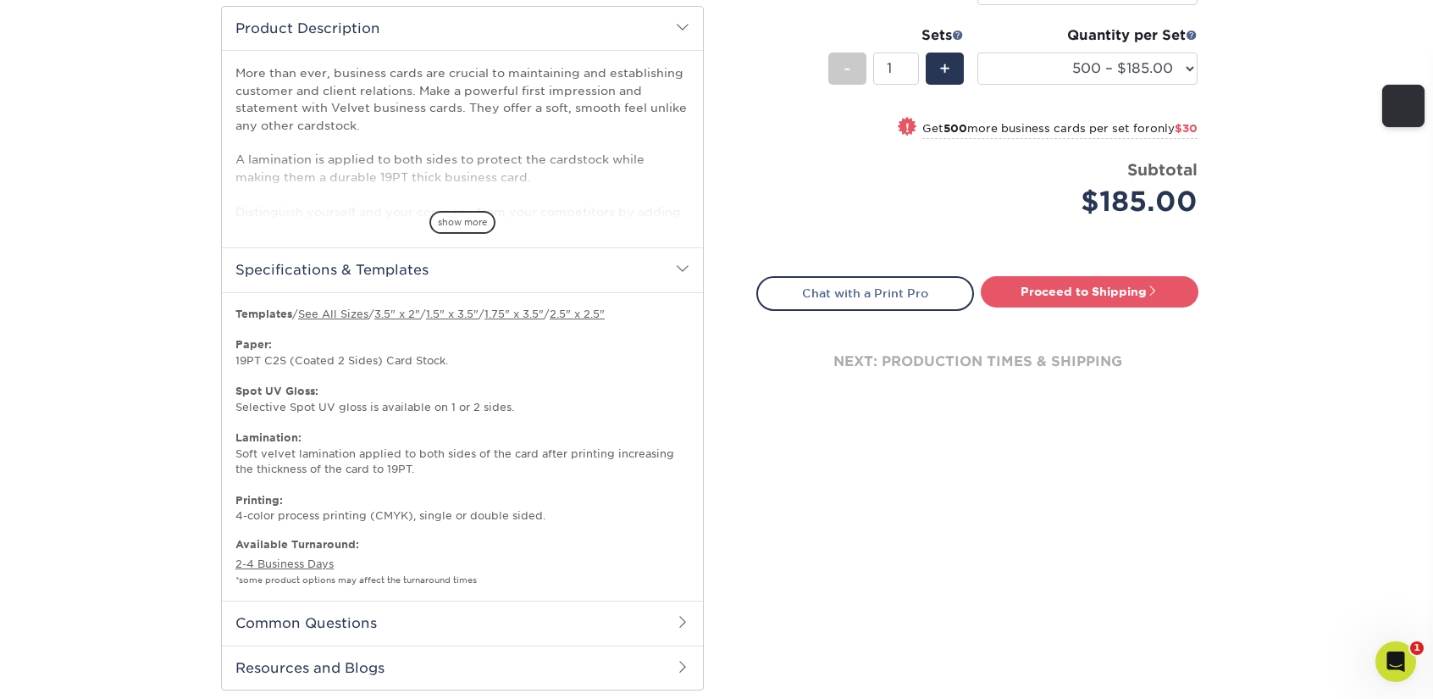
scroll to position [593, 0]
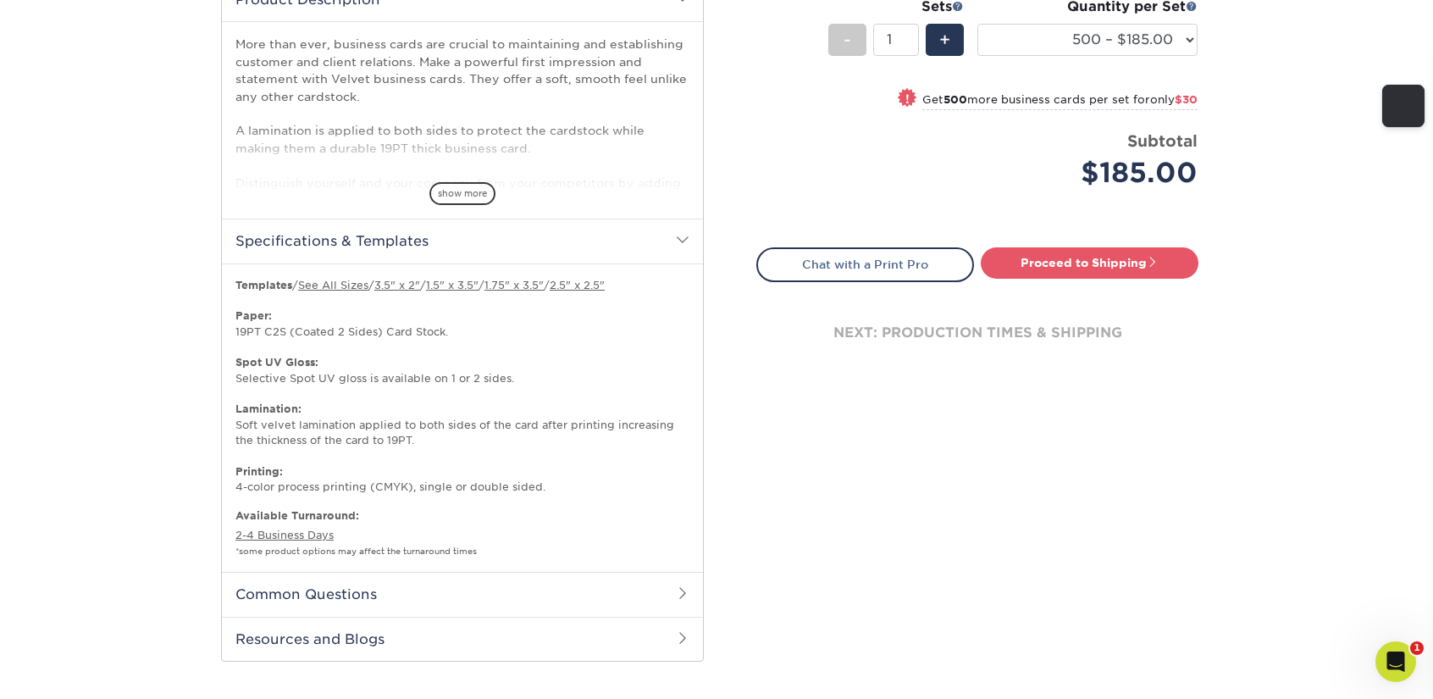
click at [479, 186] on span "show more" at bounding box center [462, 193] width 66 height 23
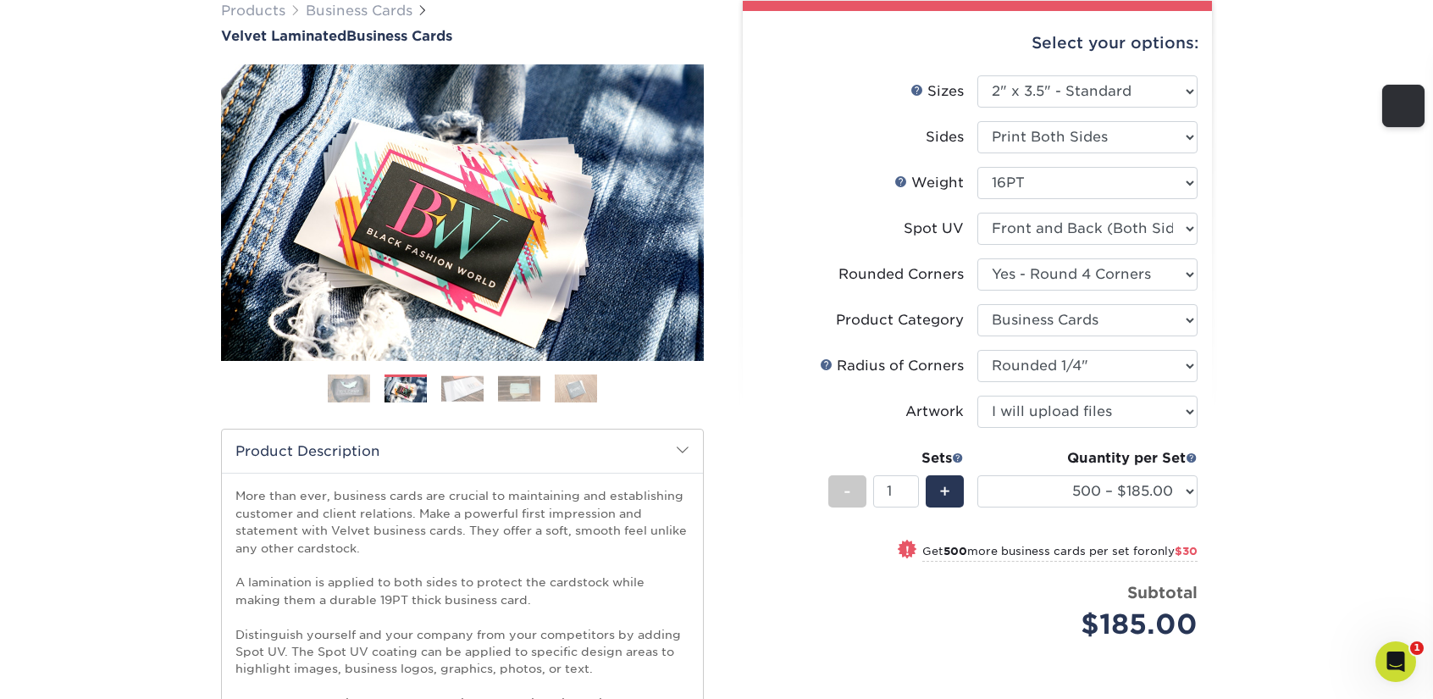
scroll to position [0, 0]
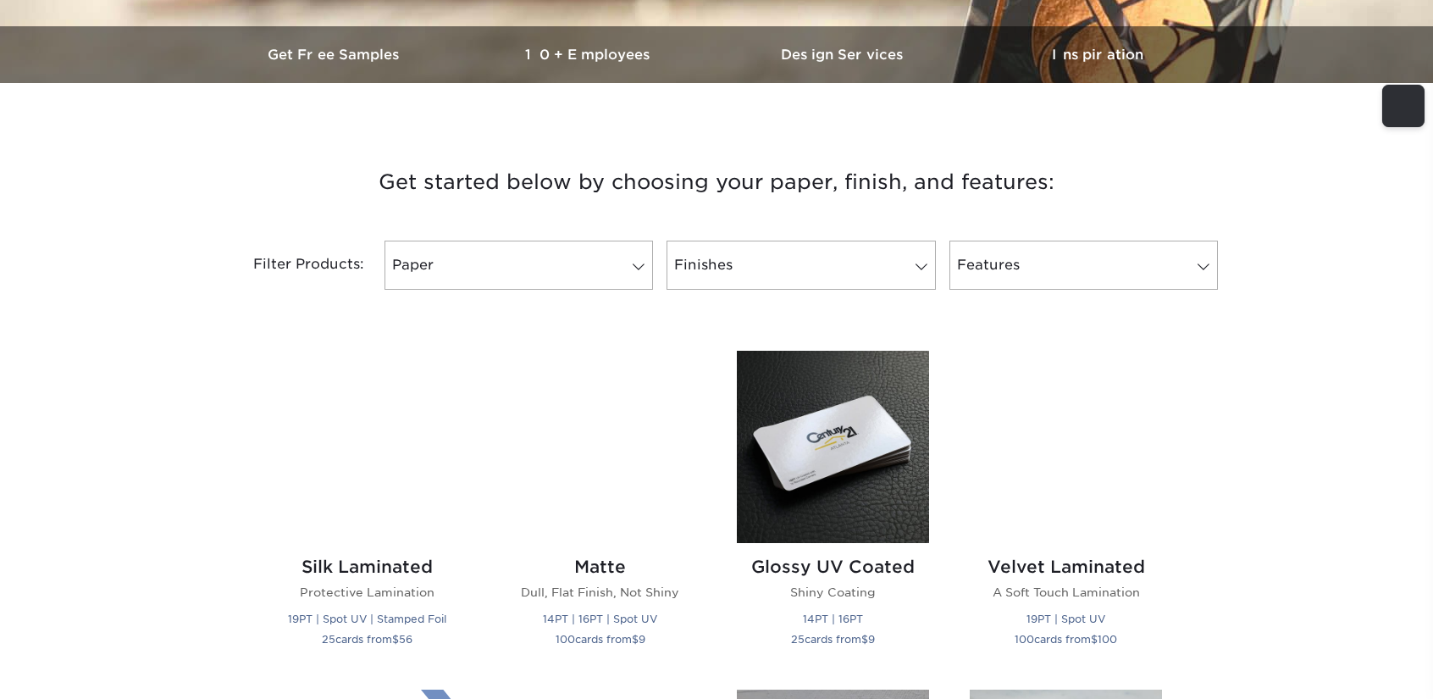
scroll to position [508, 0]
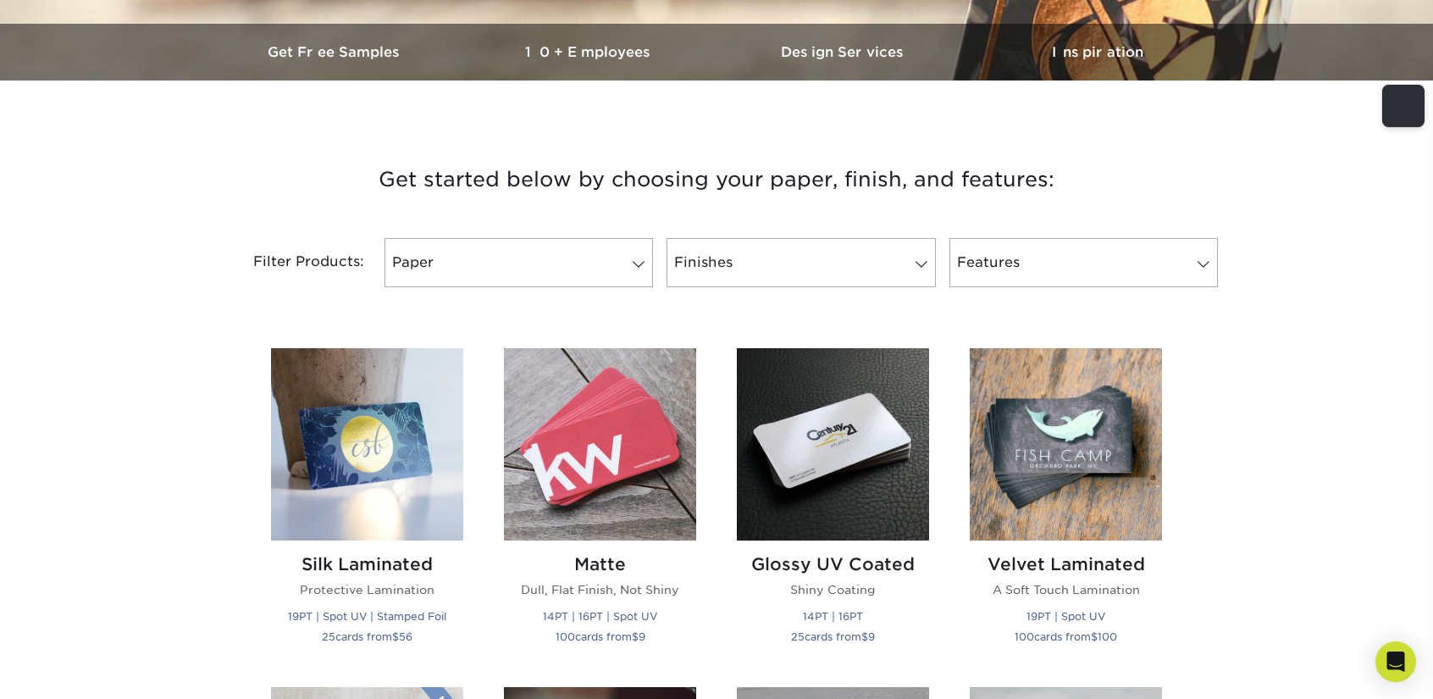
click at [913, 271] on span at bounding box center [921, 264] width 24 height 14
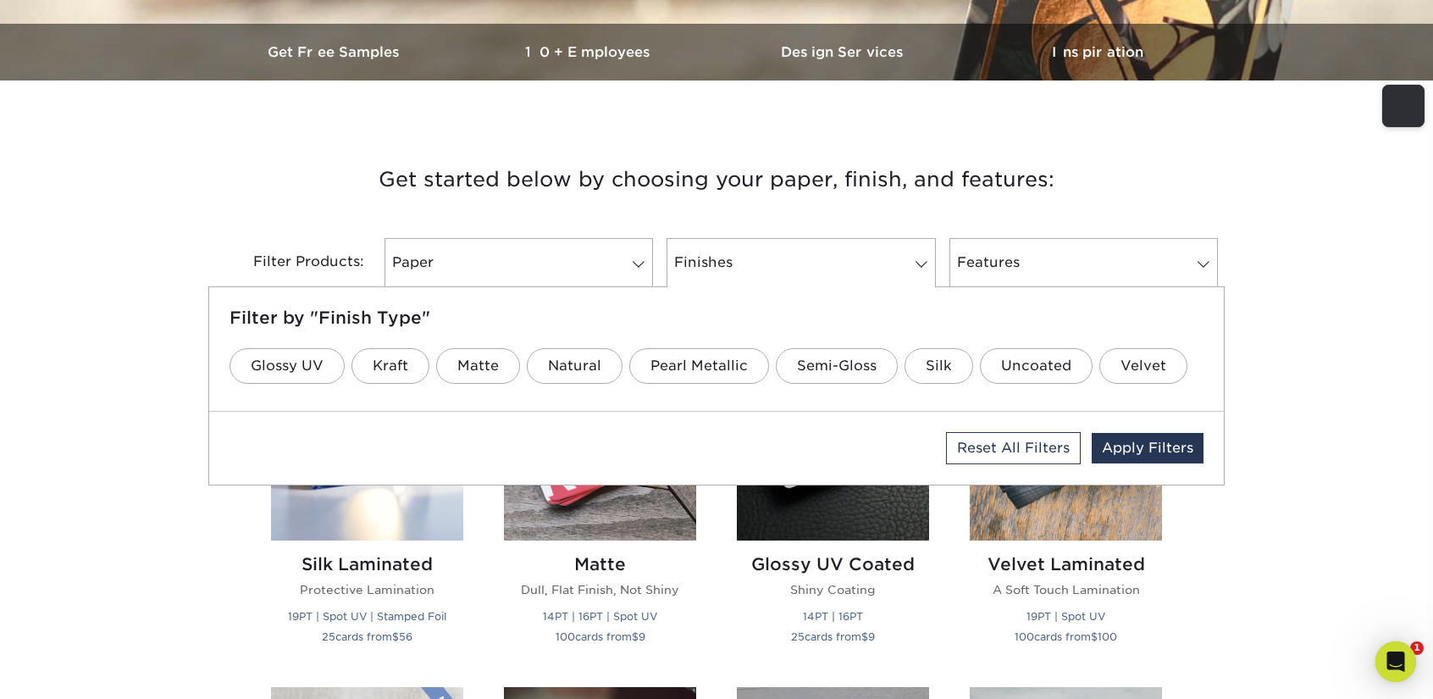
scroll to position [0, 0]
click at [1065, 268] on link "Features" at bounding box center [1083, 262] width 268 height 49
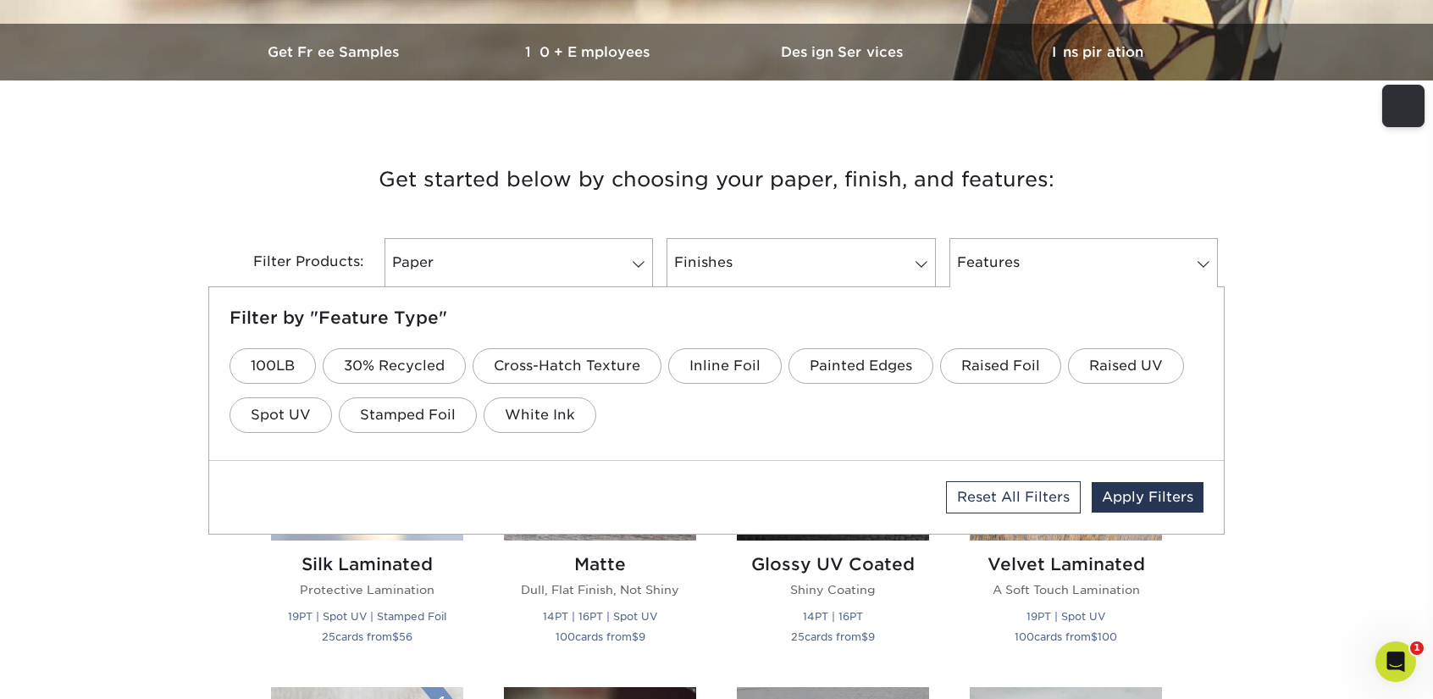
click at [555, 267] on link "Paper" at bounding box center [518, 262] width 268 height 49
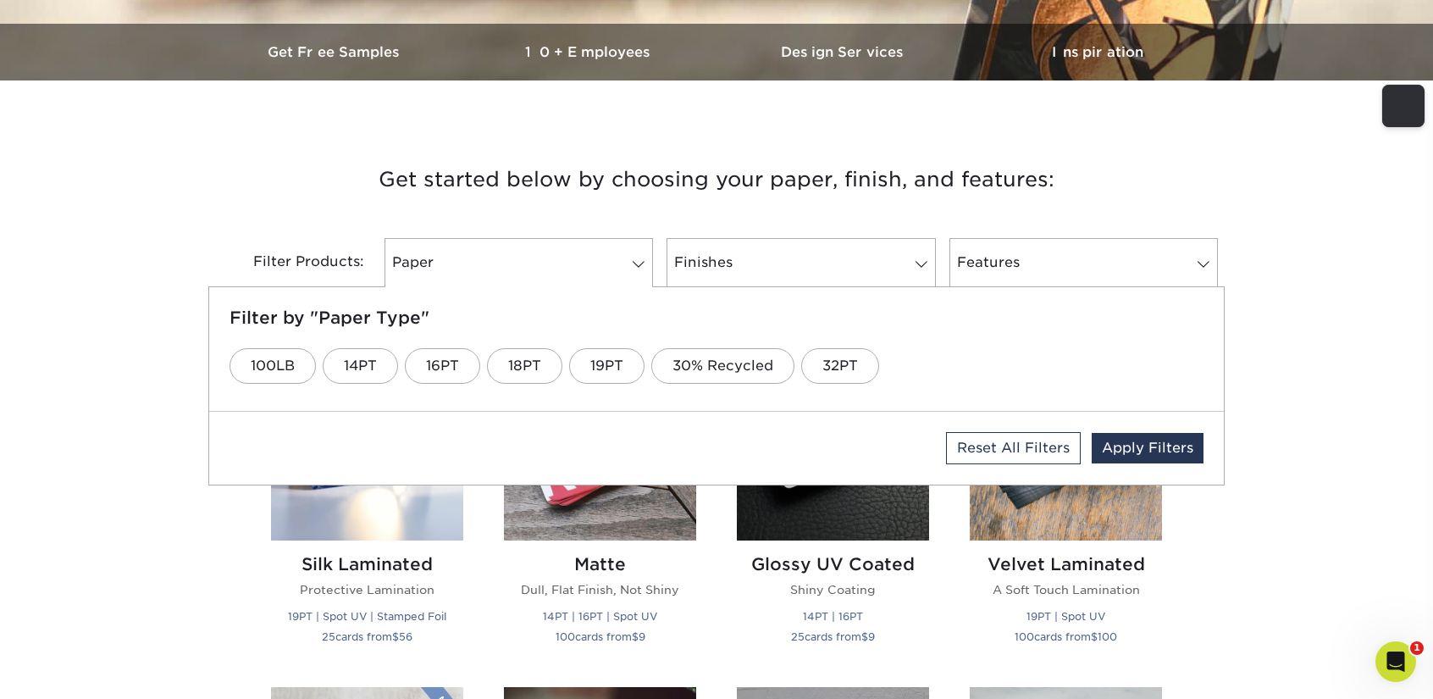
click at [524, 373] on link "18PT" at bounding box center [524, 366] width 75 height 36
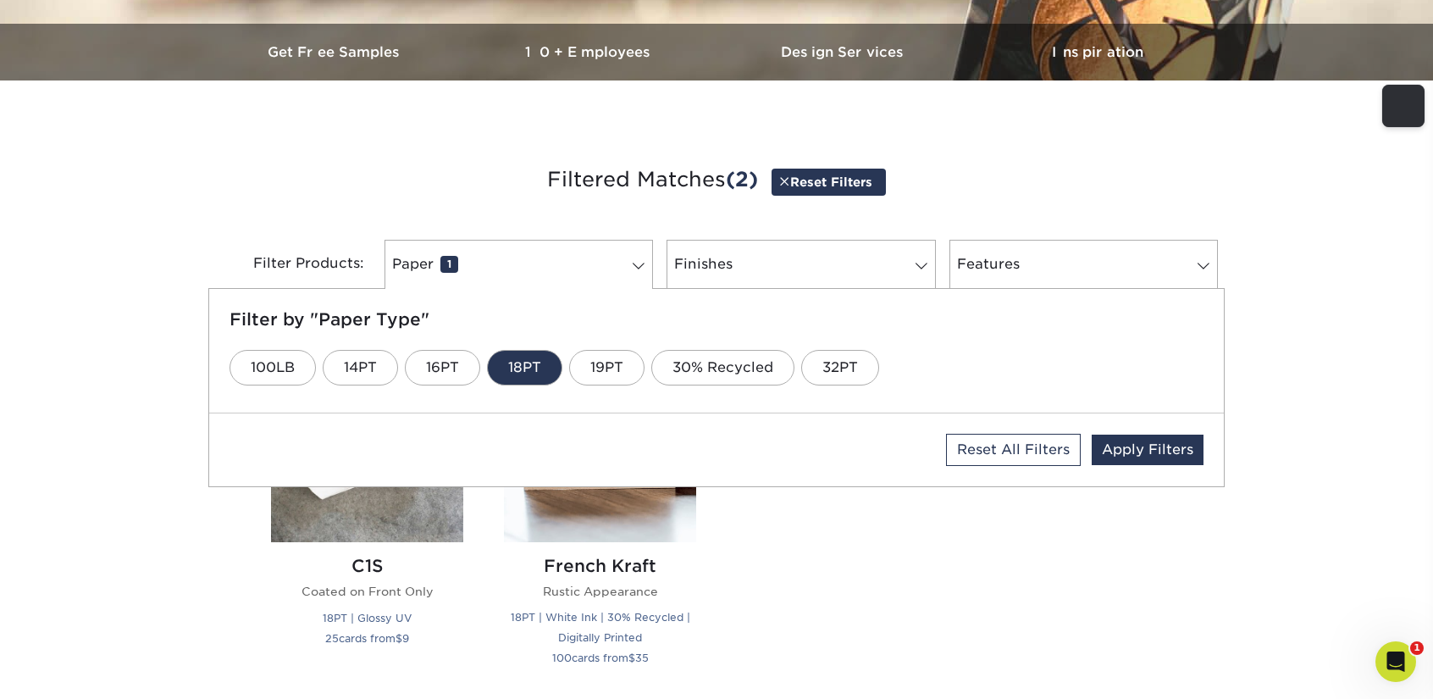
click at [593, 371] on link "19PT" at bounding box center [606, 368] width 75 height 36
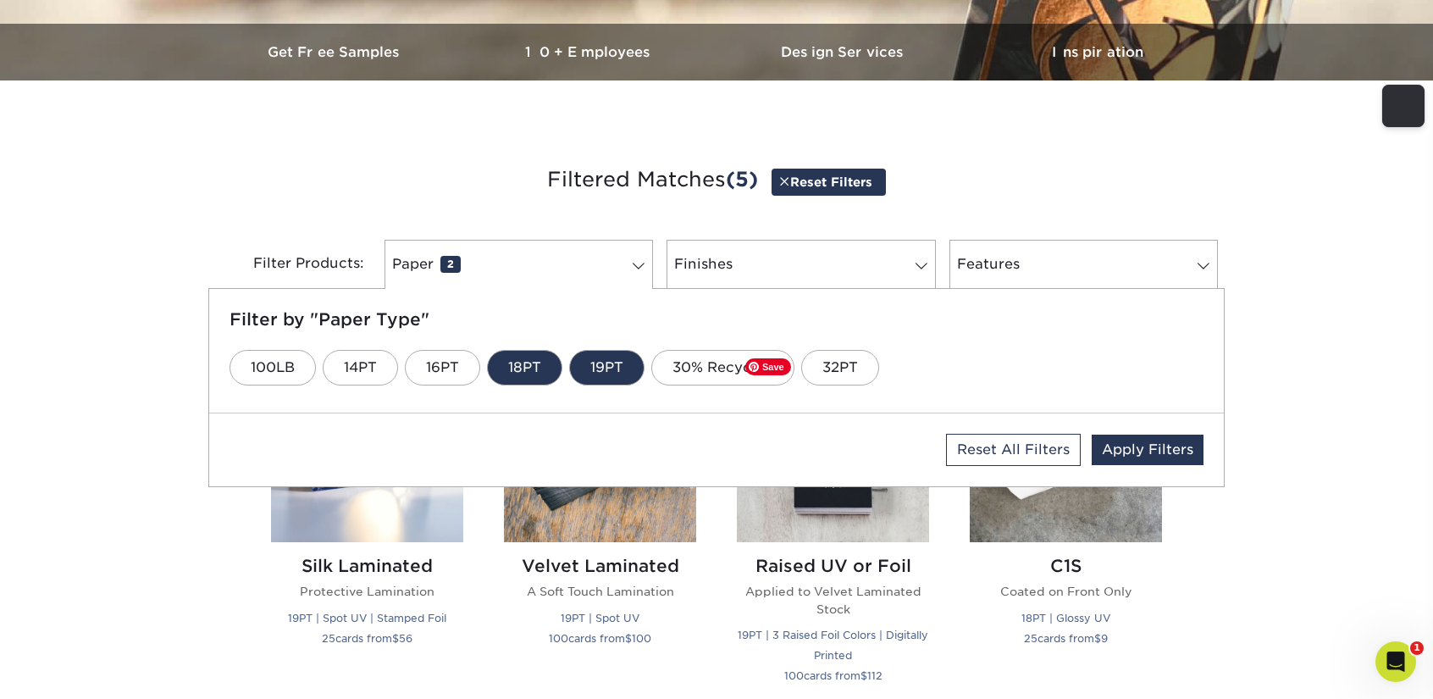
click at [882, 532] on img at bounding box center [833, 446] width 192 height 192
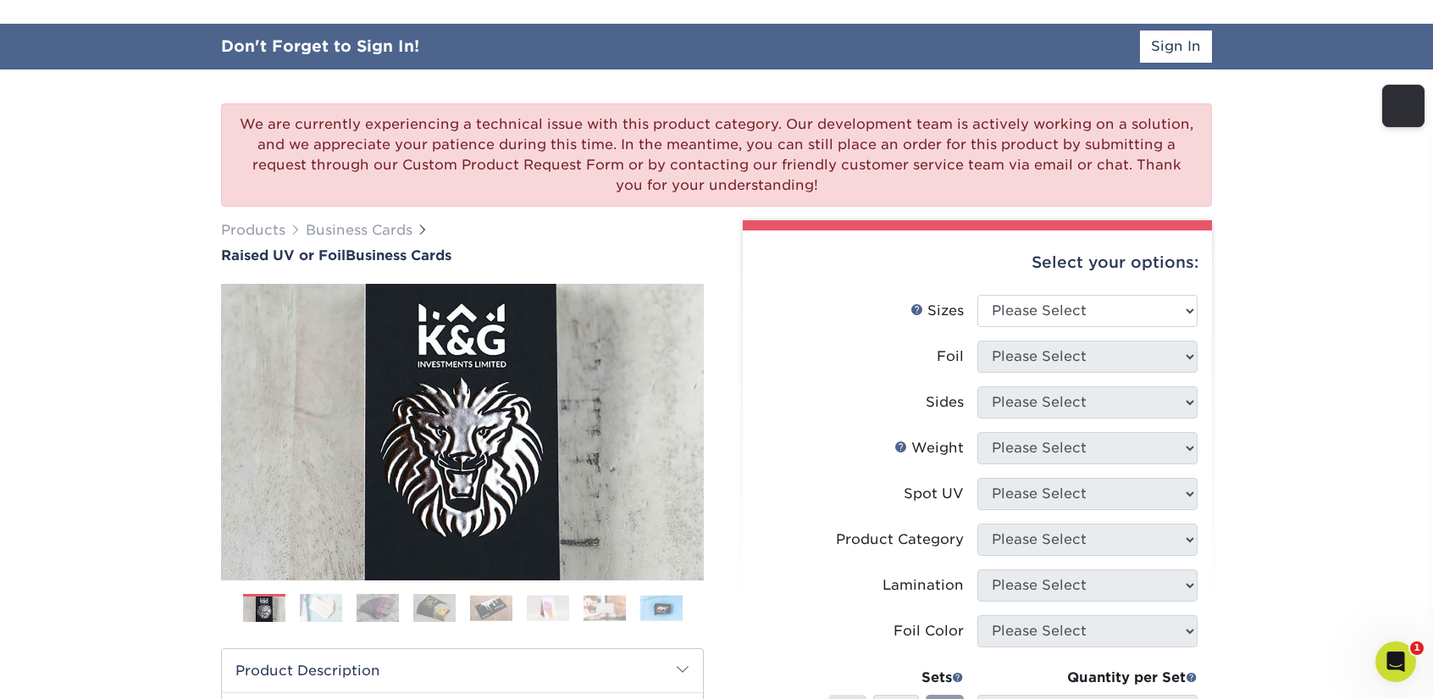
scroll to position [169, 0]
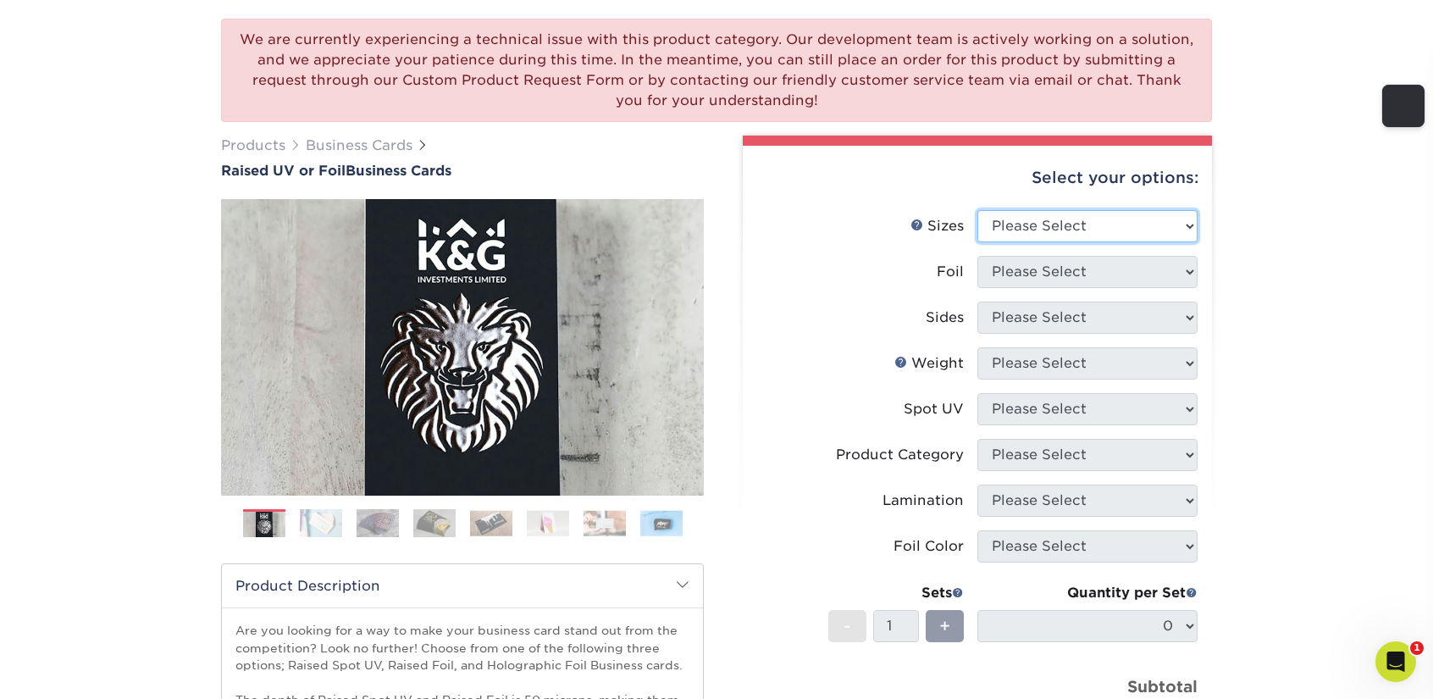
click at [1098, 224] on select "Please Select 2" x 3.5" - Standard" at bounding box center [1087, 226] width 220 height 32
select select "2.00x3.50"
click at [977, 210] on select "Please Select 2" x 3.5" - Standard" at bounding box center [1087, 226] width 220 height 32
click at [1090, 276] on select "Please Select No Yes" at bounding box center [1087, 272] width 220 height 32
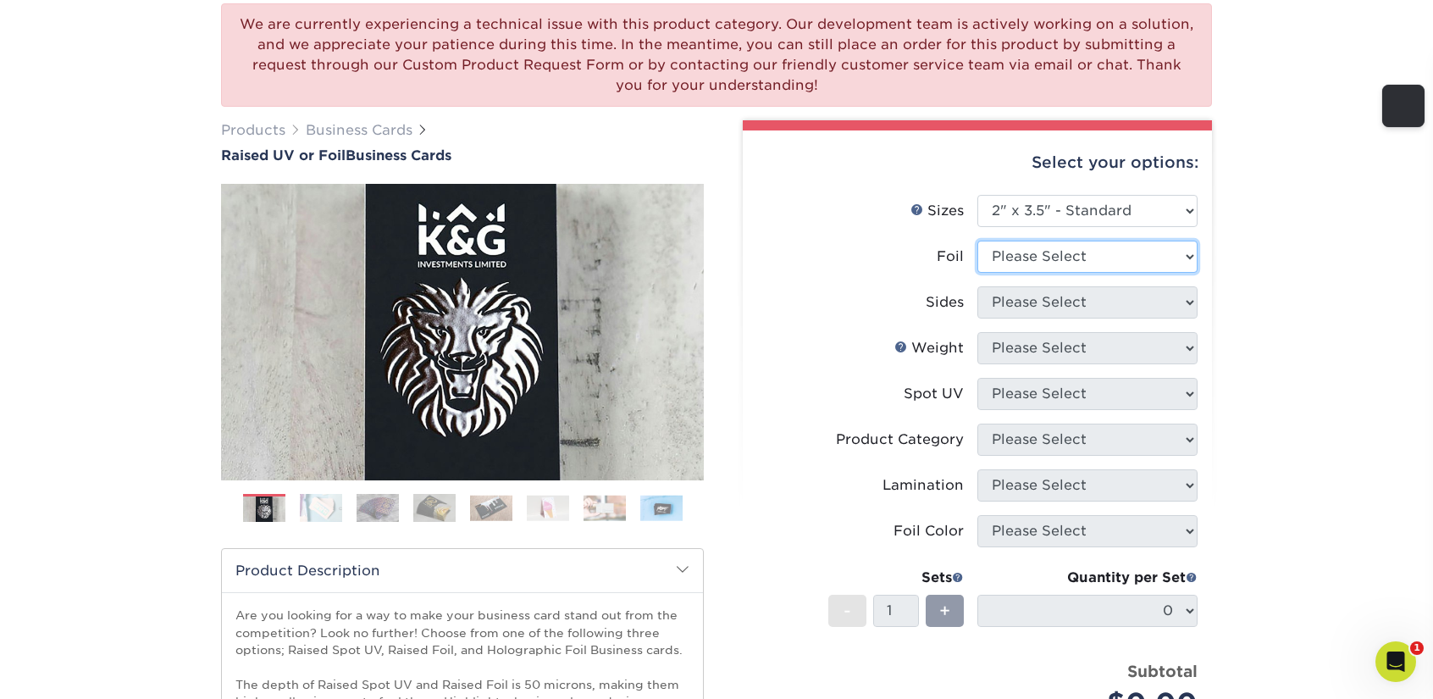
scroll to position [123, 0]
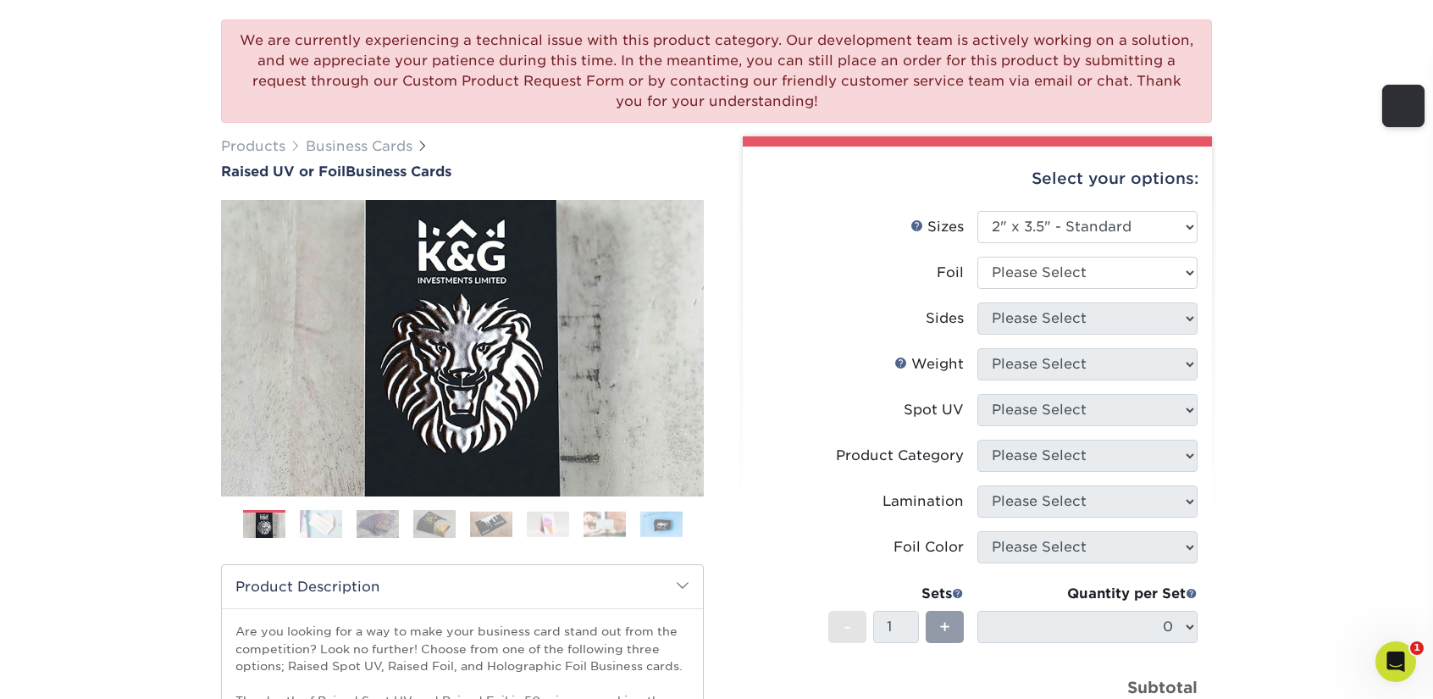
click at [1244, 291] on div "We are currently experiencing a technical issue with this product category. Our…" at bounding box center [716, 496] width 1433 height 1021
click at [1107, 264] on select "Please Select No Yes" at bounding box center [1087, 273] width 220 height 32
select select "0"
click at [977, 257] on select "Please Select No Yes" at bounding box center [1087, 273] width 220 height 32
click at [1058, 321] on select "Please Select Print Both Sides Print Front Only" at bounding box center [1087, 318] width 220 height 32
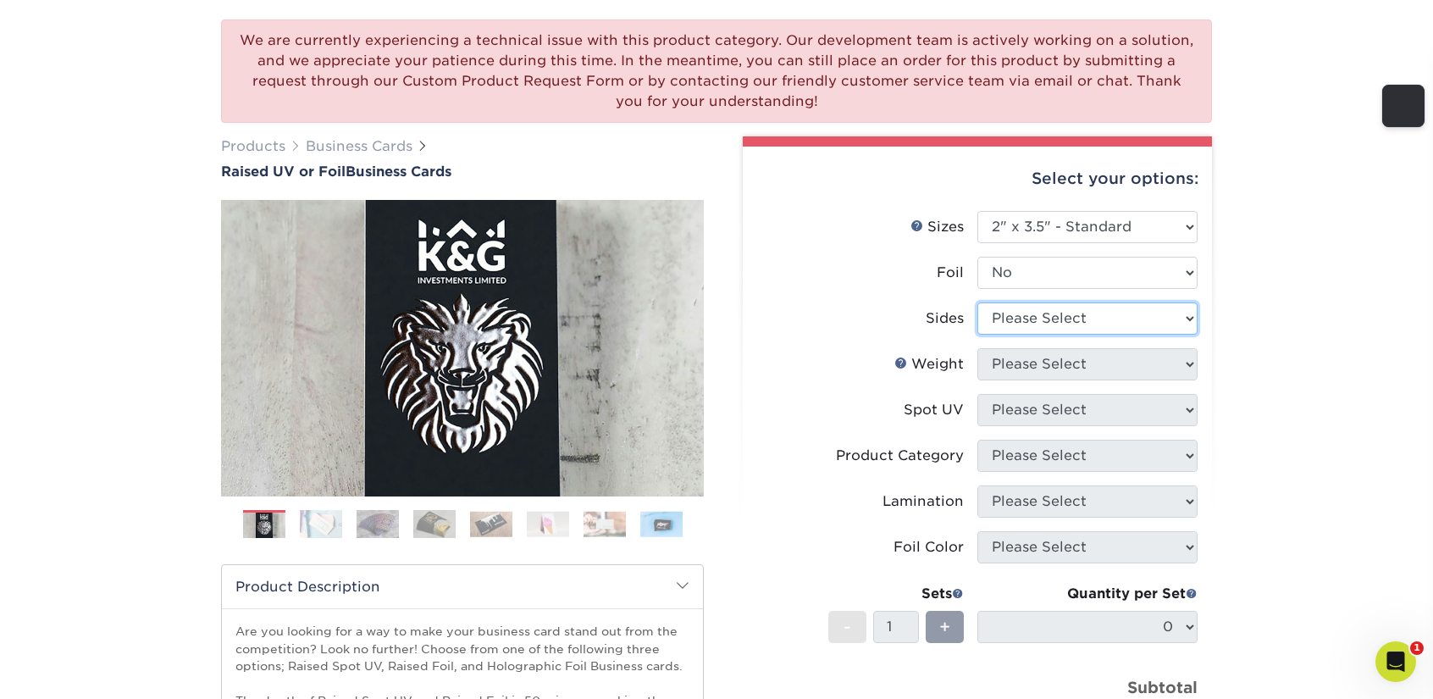
select select "13abbda7-1d64-4f25-8bb2-c179b224825d"
click at [977, 302] on select "Please Select Print Both Sides Print Front Only" at bounding box center [1087, 318] width 220 height 32
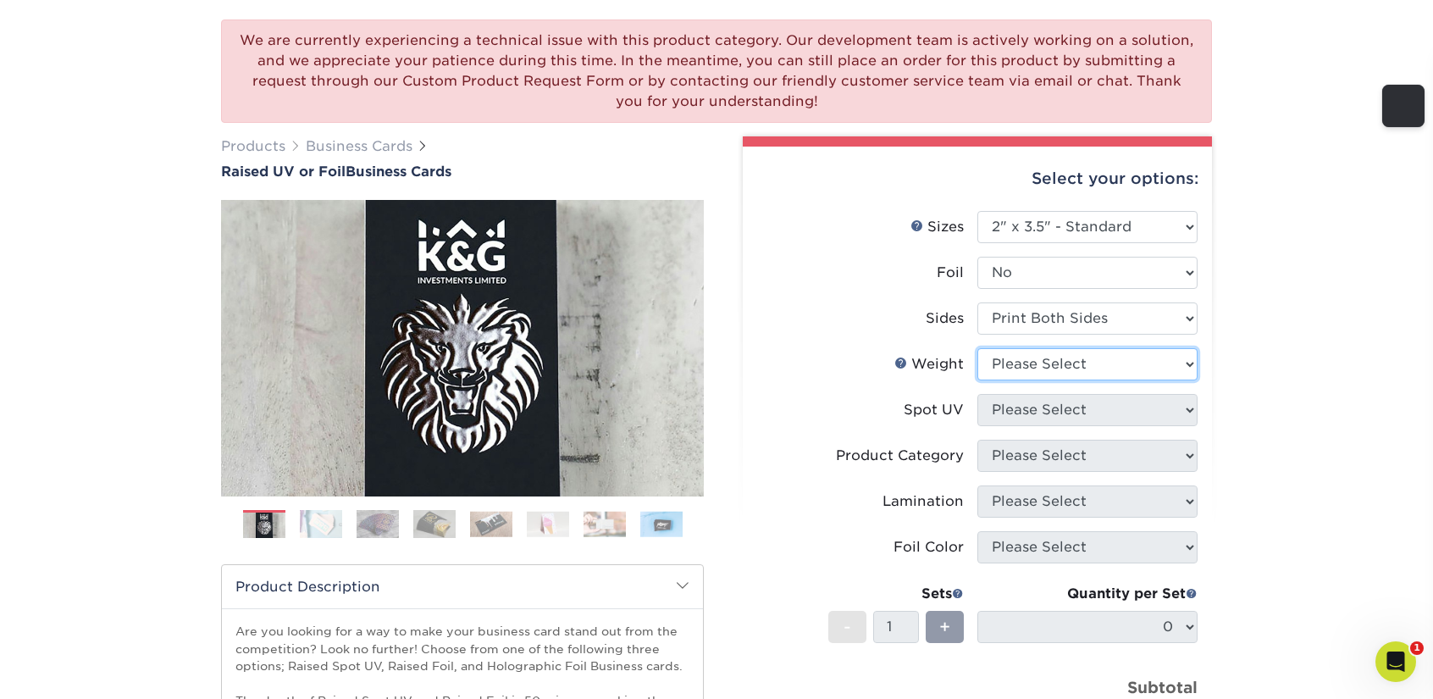
click at [1041, 352] on select "Please Select 16PT" at bounding box center [1087, 364] width 220 height 32
select select "16PT"
click at [977, 348] on select "Please Select 16PT" at bounding box center [1087, 364] width 220 height 32
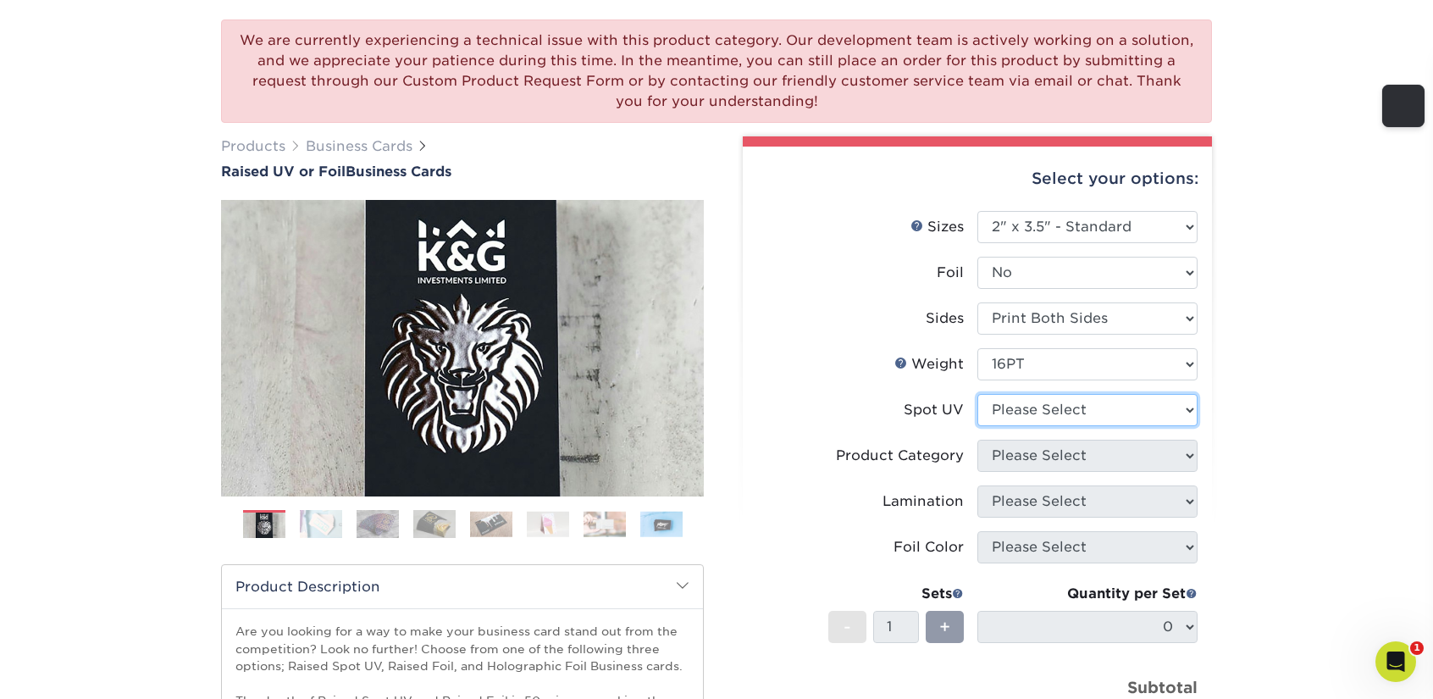
click at [1047, 400] on select "Please Select No Spot UV Front Only" at bounding box center [1087, 410] width 220 height 32
click at [1300, 369] on div "We are currently experiencing a technical issue with this product category. Our…" at bounding box center [716, 496] width 1433 height 1021
click at [1108, 407] on select "Please Select No Spot UV Front Only" at bounding box center [1087, 410] width 220 height 32
select select "1"
click at [977, 394] on select "Please Select No Spot UV Front Only" at bounding box center [1087, 410] width 220 height 32
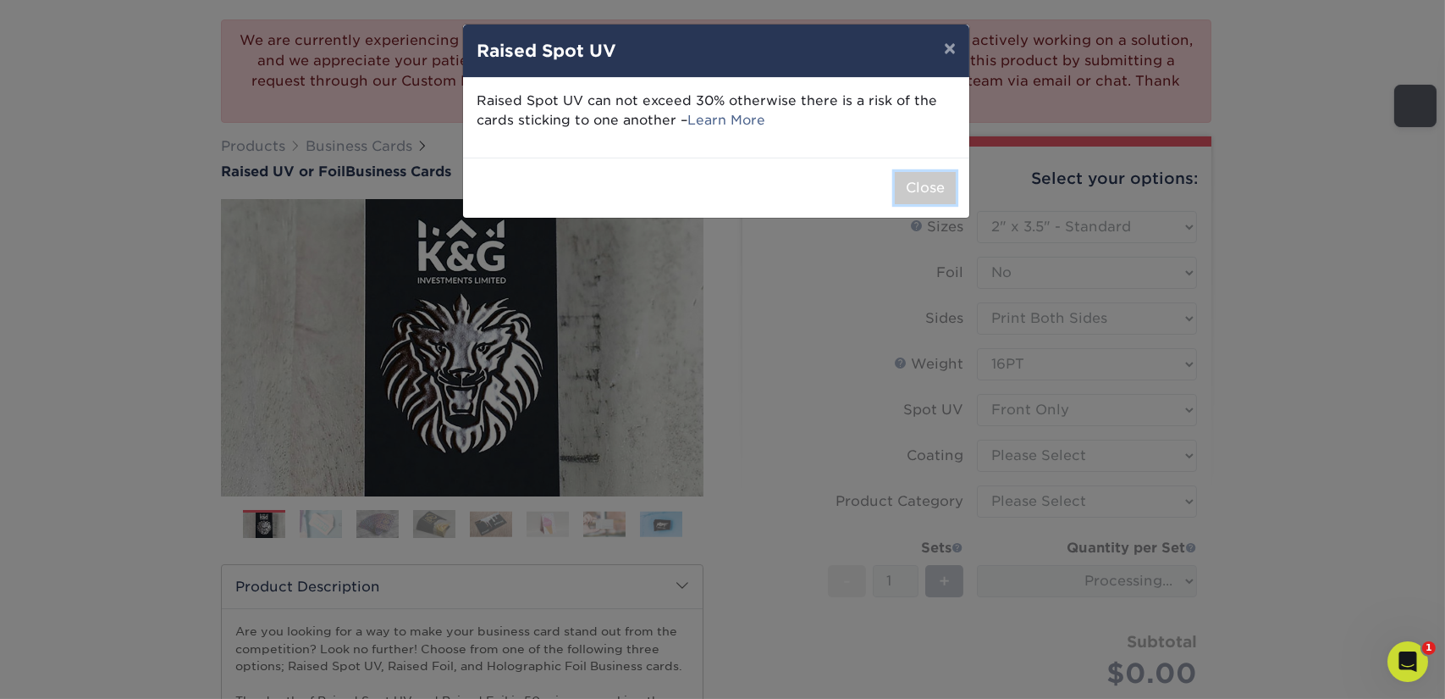
click at [916, 182] on button "Close" at bounding box center [925, 188] width 61 height 32
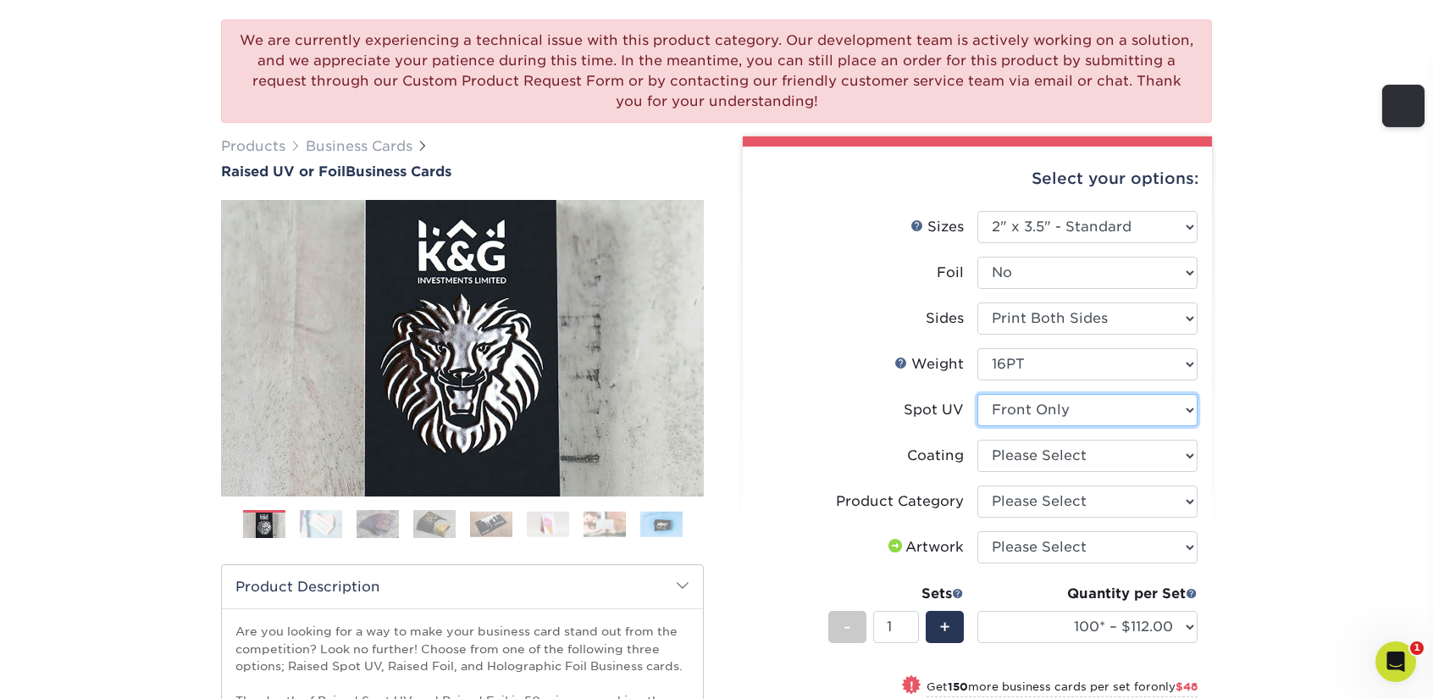
click at [1070, 410] on select "Please Select No Spot UV Front Only" at bounding box center [1087, 410] width 220 height 32
drag, startPoint x: 1252, startPoint y: 277, endPoint x: 1223, endPoint y: 270, distance: 29.6
click at [1252, 277] on div "We are currently experiencing a technical issue with this product category. Our…" at bounding box center [716, 526] width 1433 height 1080
click at [1071, 416] on select "Please Select No Spot UV Front Only" at bounding box center [1087, 410] width 220 height 32
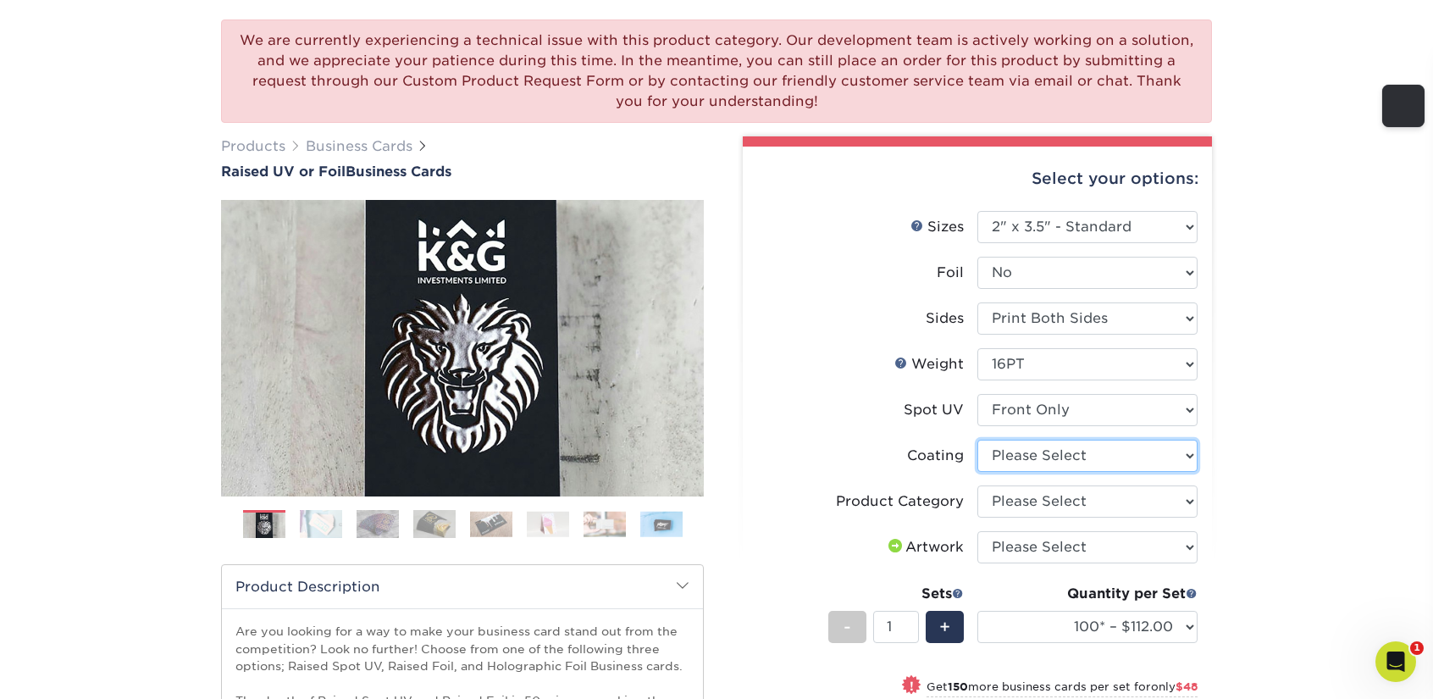
click at [1069, 454] on select at bounding box center [1087, 455] width 220 height 32
